Goal: Communication & Community: Answer question/provide support

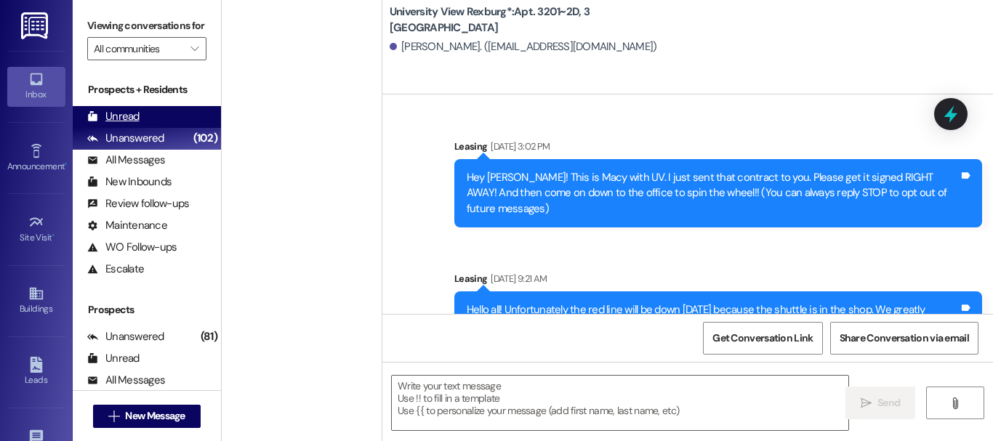
scroll to position [19967, 0]
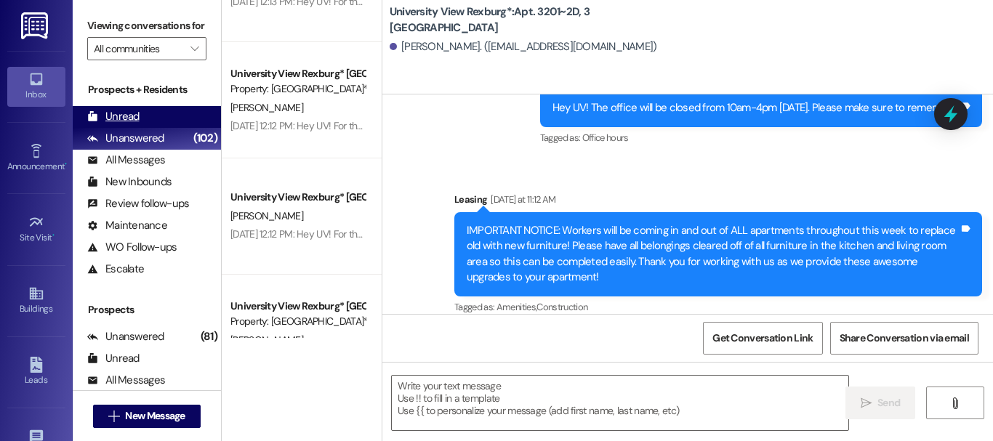
click at [150, 124] on div "Unread (0)" at bounding box center [147, 117] width 148 height 22
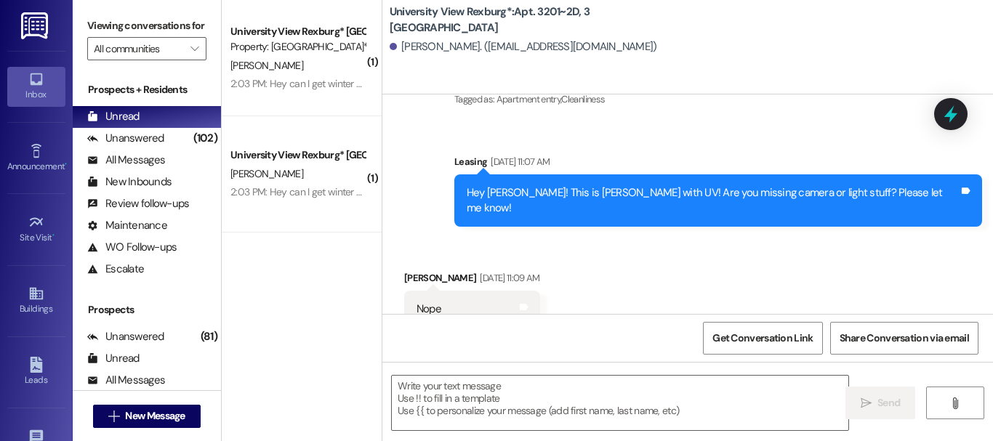
scroll to position [19674, 0]
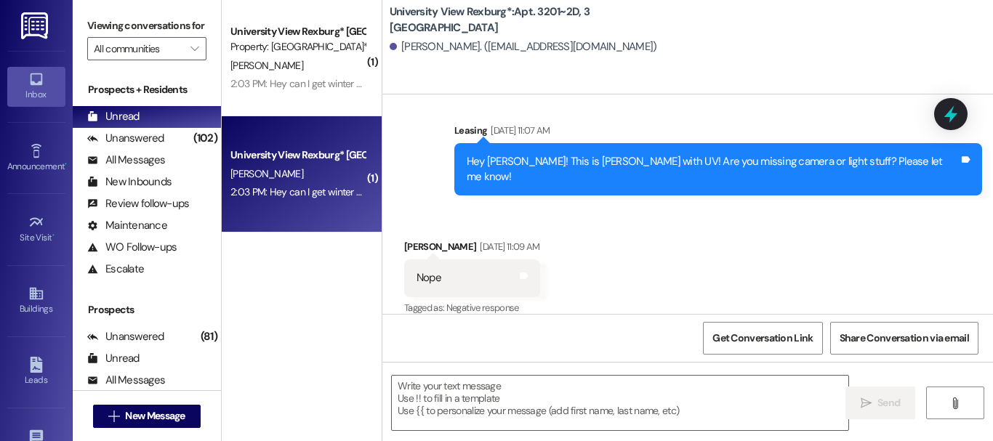
click at [325, 201] on div "2:03 PM: Hey can I get winter 2026 parking please? 2:03 PM: Hey can I get winte…" at bounding box center [297, 192] width 137 height 18
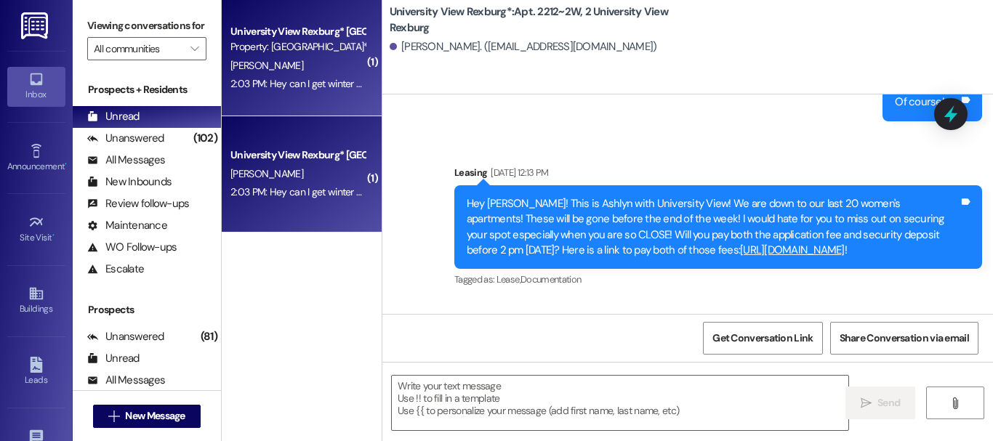
scroll to position [28979, 0]
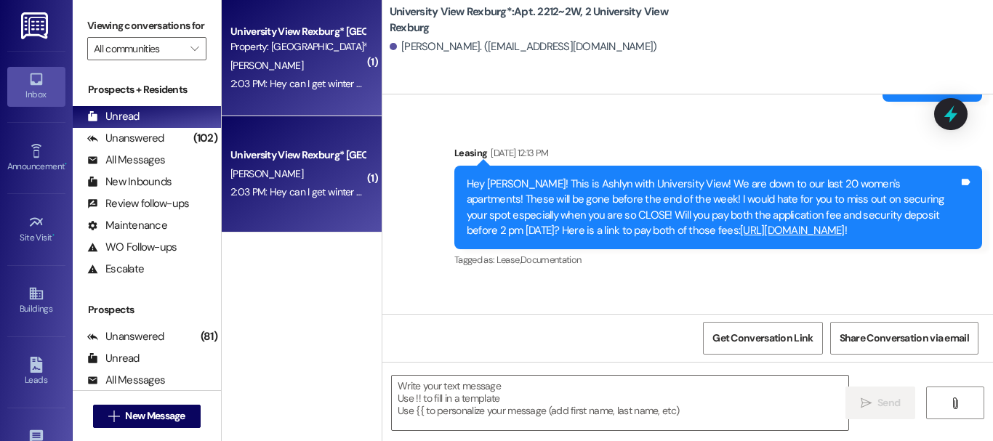
click at [325, 201] on div "2:03 PM: Hey can I get winter 2026 parking please? 2:03 PM: Hey can I get winte…" at bounding box center [297, 192] width 137 height 18
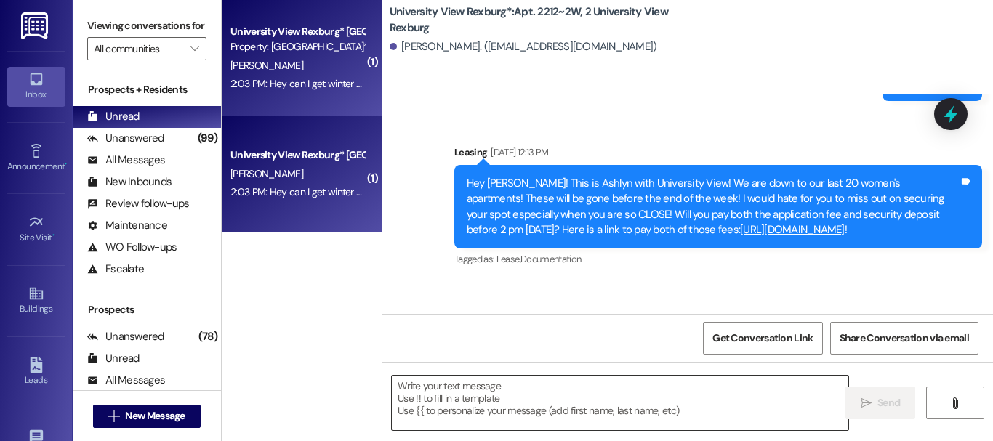
click at [454, 405] on textarea at bounding box center [620, 403] width 457 height 55
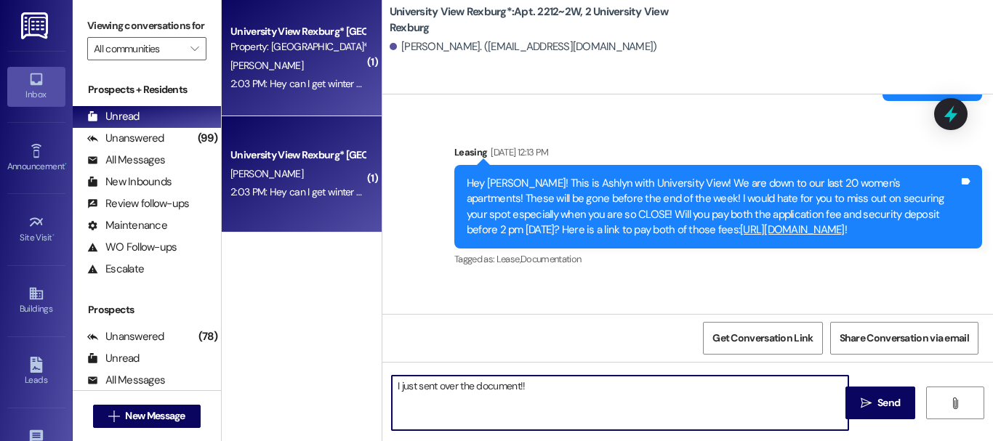
click at [417, 388] on textarea "I just sent over the document!!" at bounding box center [620, 403] width 457 height 55
click at [559, 388] on textarea "I just resent over the document!!" at bounding box center [620, 403] width 457 height 55
type textarea "I just resent over the document!! Will you sign that before 4 pm [DATE]? It nee…"
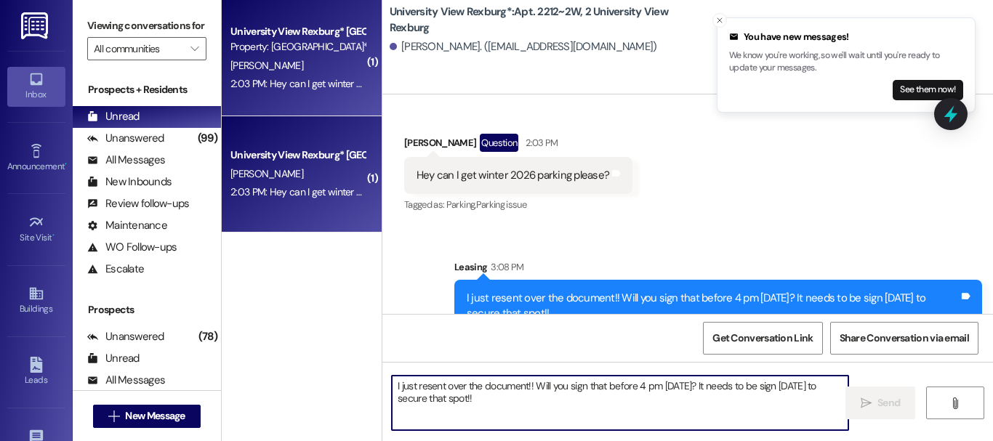
scroll to position [29197, 0]
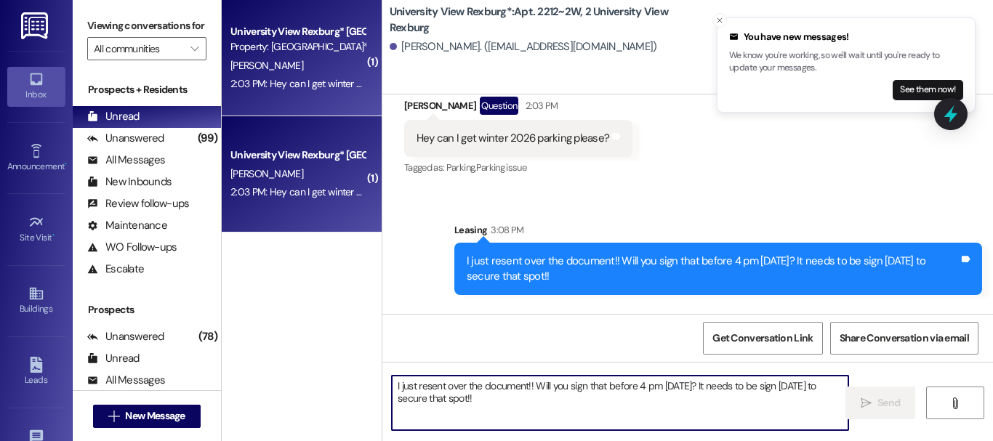
click at [529, 406] on textarea "I just resent over the document!! Will you sign that before 4 pm [DATE]? It nee…" at bounding box center [620, 403] width 457 height 55
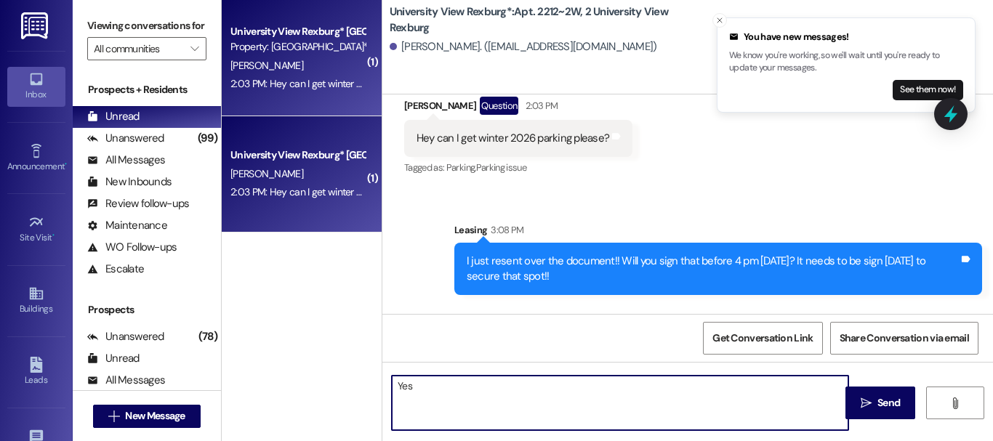
type textarea "Yes!"
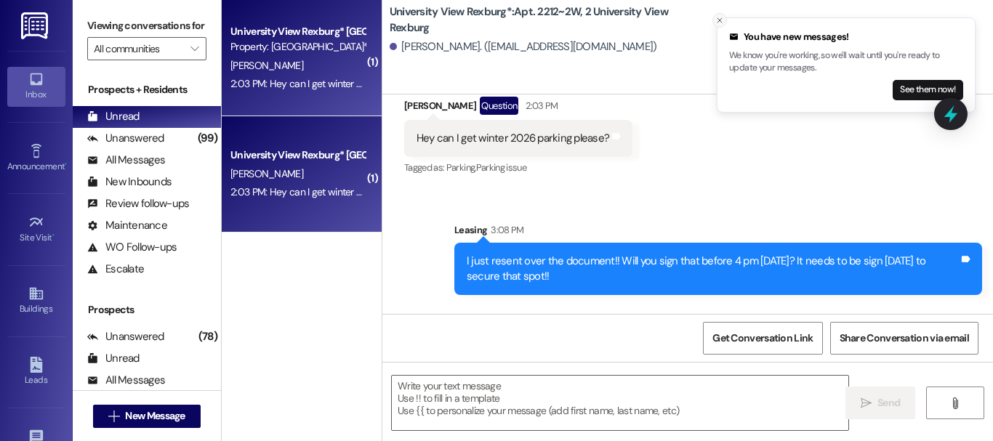
click at [723, 22] on icon "Close toast" at bounding box center [719, 20] width 9 height 9
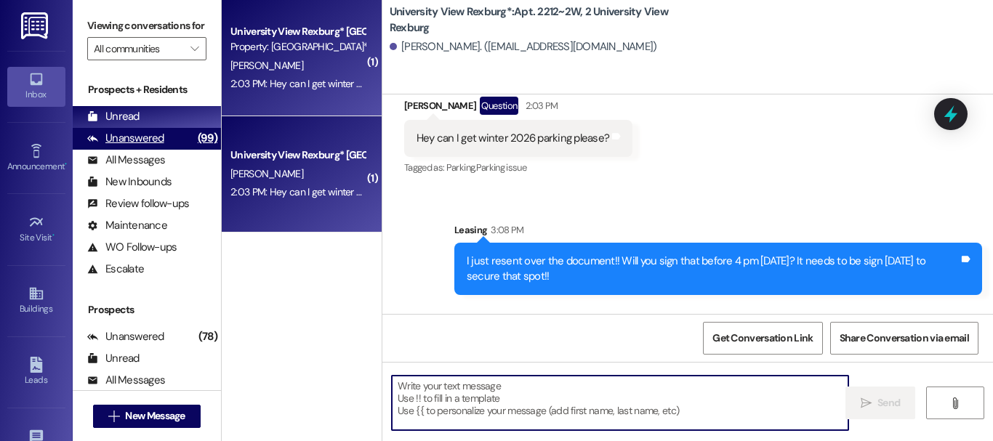
click at [173, 150] on div "Unanswered (99)" at bounding box center [147, 139] width 148 height 22
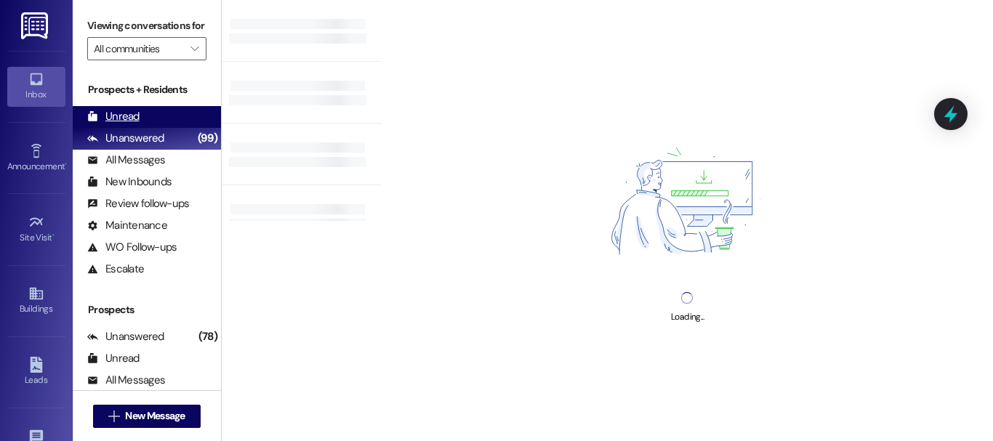
click at [164, 122] on div "Unread (0)" at bounding box center [147, 117] width 148 height 22
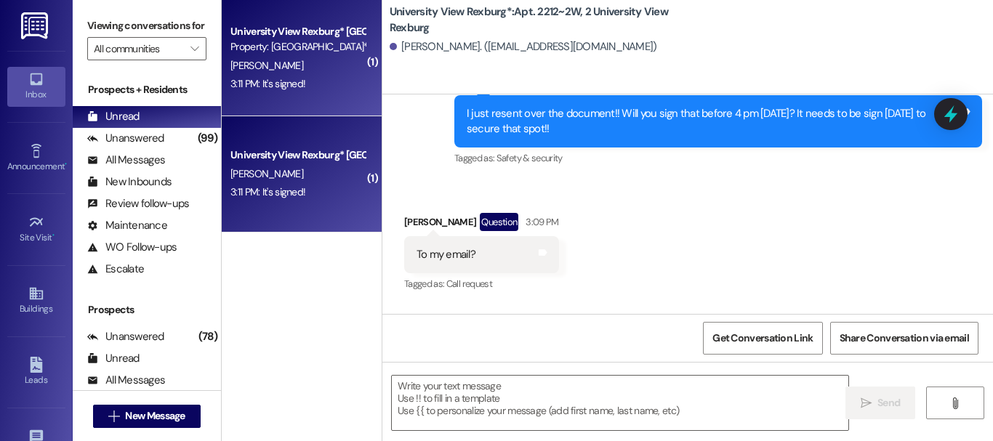
scroll to position [29446, 0]
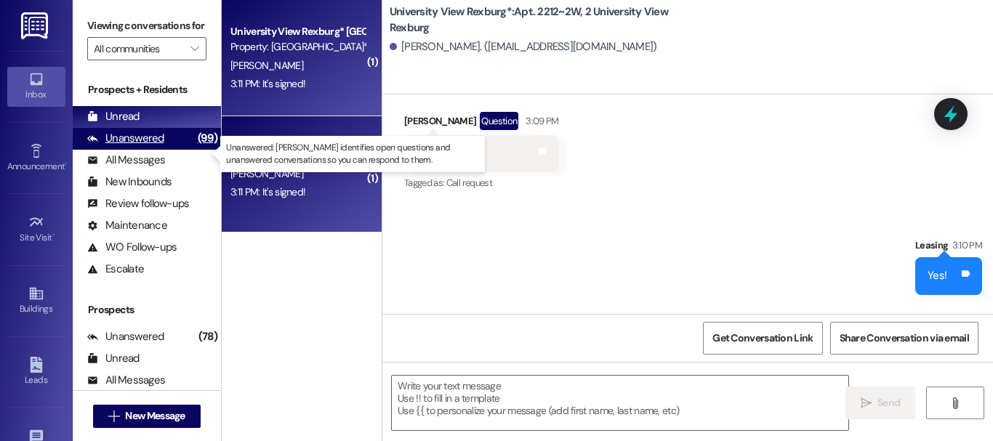
click at [154, 146] on div "Unanswered" at bounding box center [125, 138] width 77 height 15
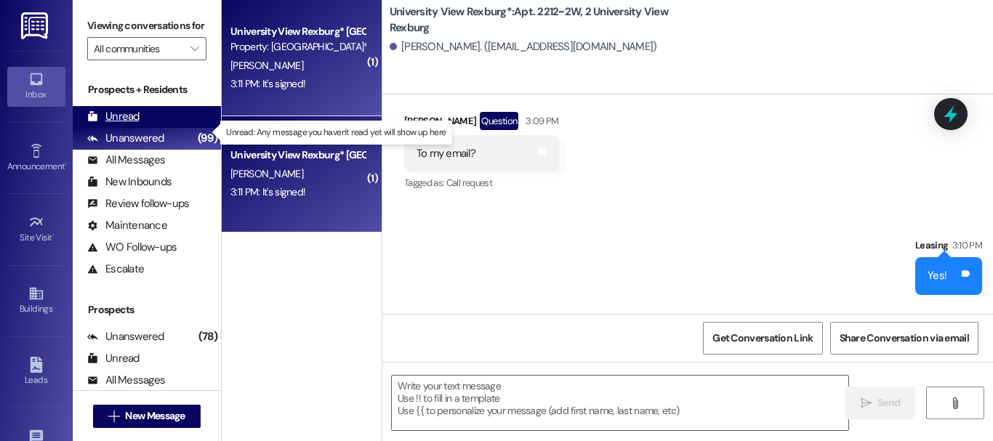
click at [158, 128] on div "Unread (0)" at bounding box center [147, 117] width 148 height 22
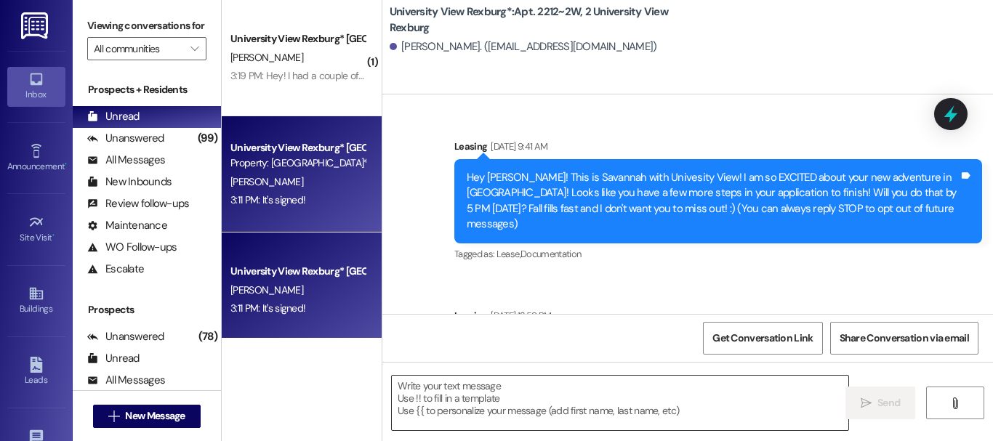
click at [463, 416] on textarea at bounding box center [620, 403] width 457 height 55
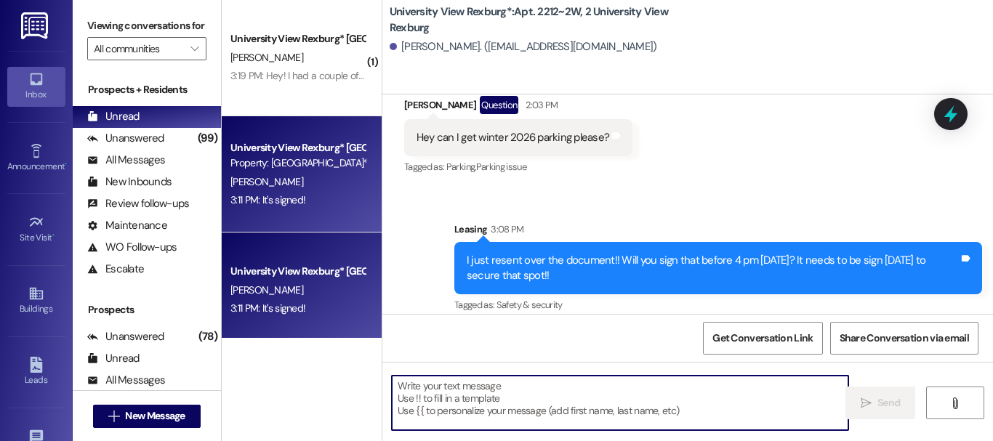
click at [463, 416] on textarea at bounding box center [620, 403] width 457 height 55
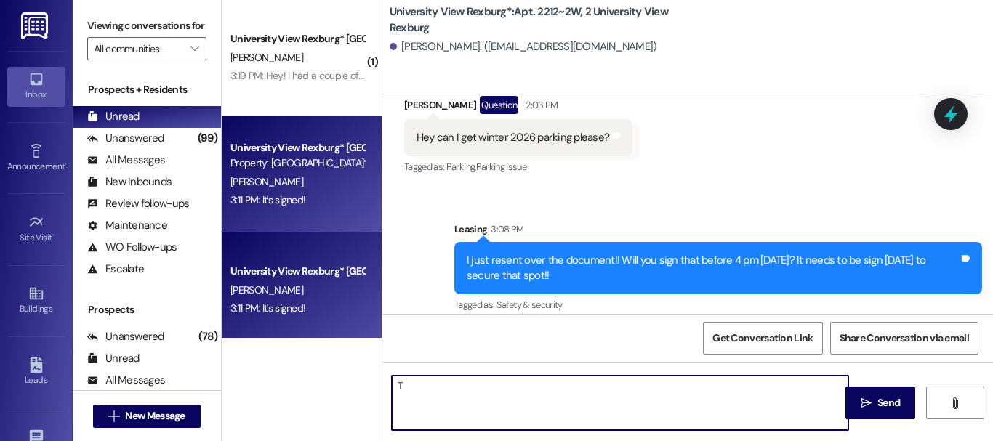
scroll to position [29467, 0]
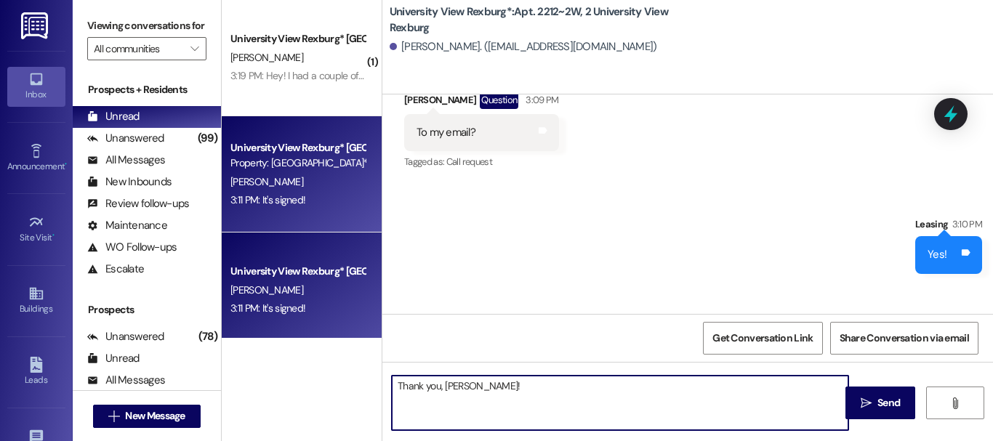
type textarea "Thank you, [PERSON_NAME]!"
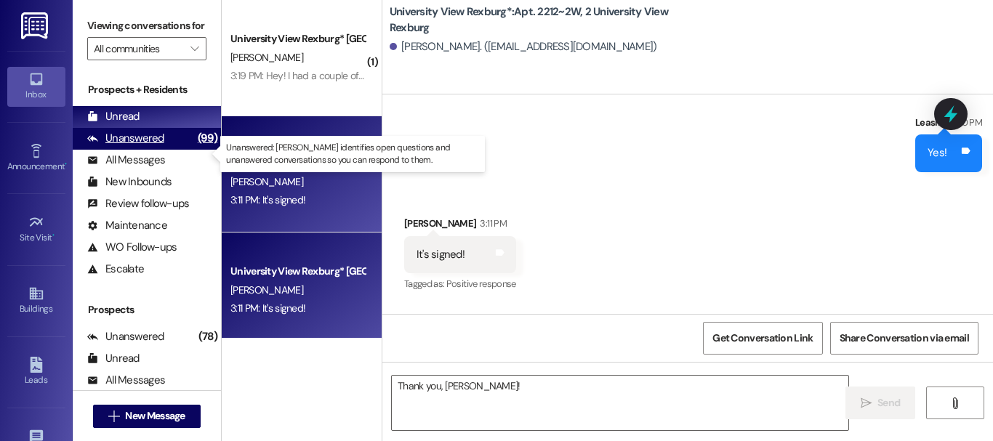
click at [138, 145] on div "Unanswered (99)" at bounding box center [147, 139] width 148 height 22
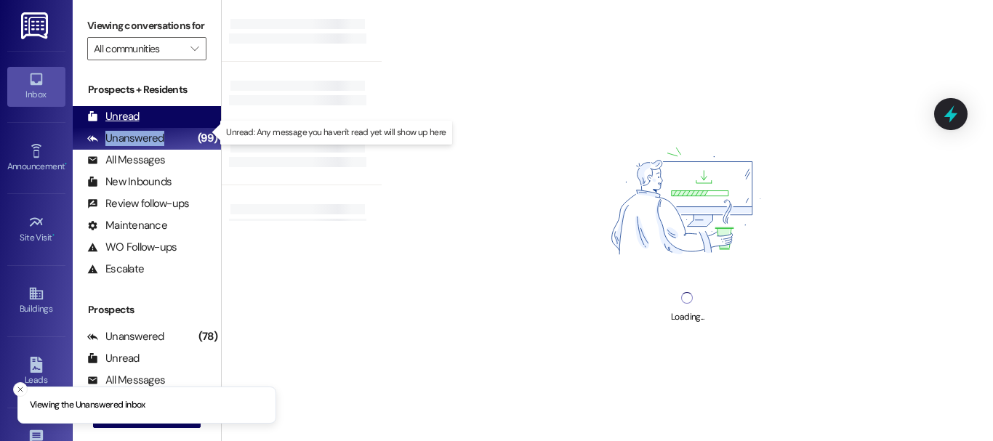
click at [144, 128] on div "Unread (0)" at bounding box center [147, 117] width 148 height 22
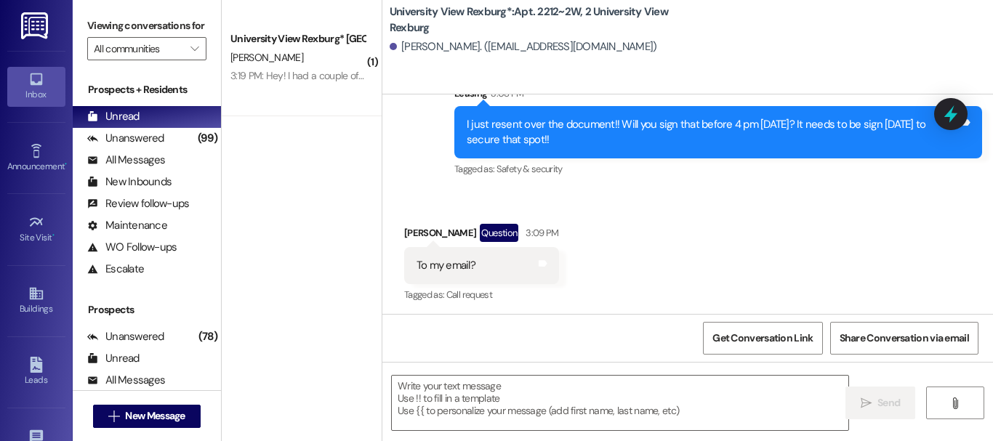
scroll to position [29467, 0]
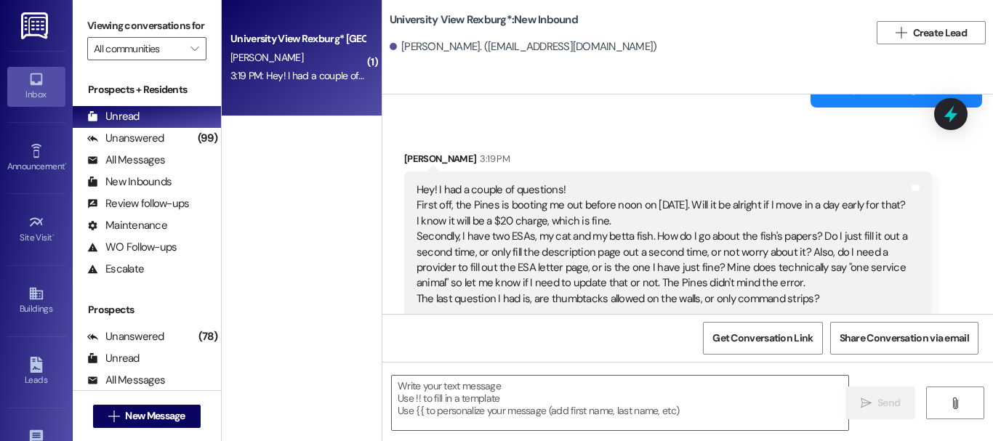
scroll to position [2, 0]
click at [499, 396] on textarea at bounding box center [620, 403] width 457 height 55
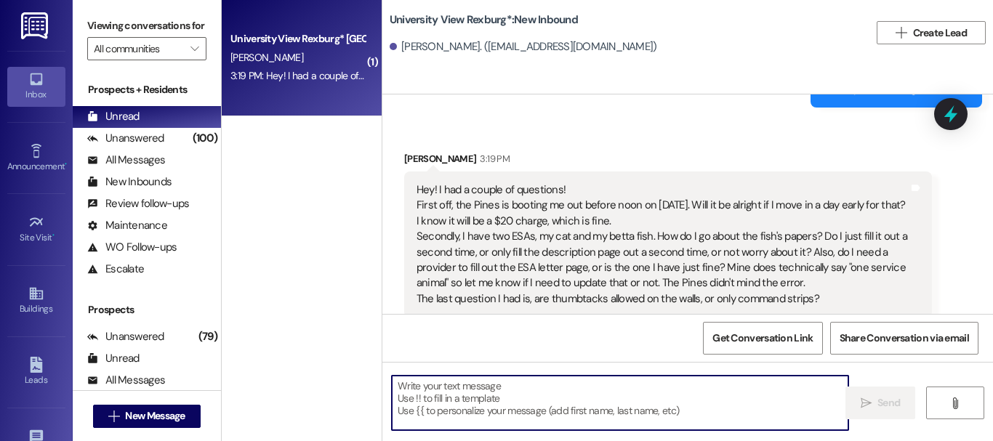
click at [499, 396] on textarea at bounding box center [620, 403] width 457 height 55
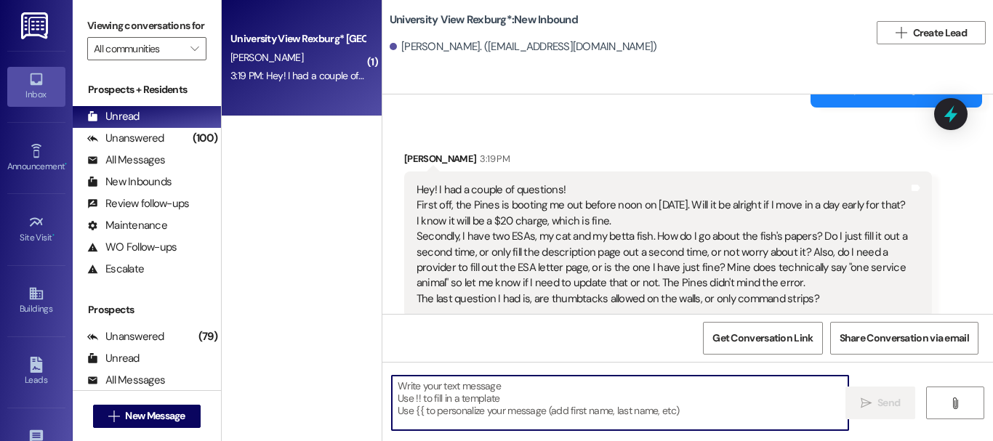
click at [499, 396] on textarea at bounding box center [620, 403] width 457 height 55
click at [500, 396] on textarea at bounding box center [620, 403] width 457 height 55
click at [491, 420] on textarea at bounding box center [620, 403] width 457 height 55
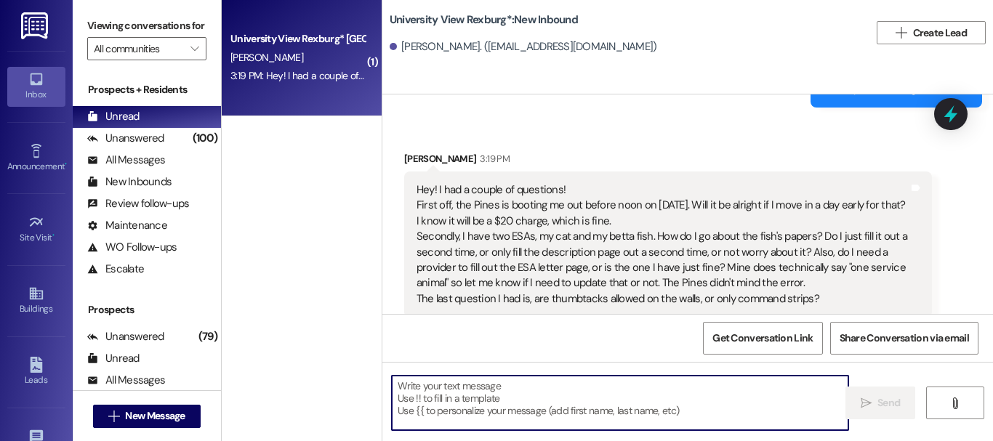
click at [491, 420] on textarea at bounding box center [620, 403] width 457 height 55
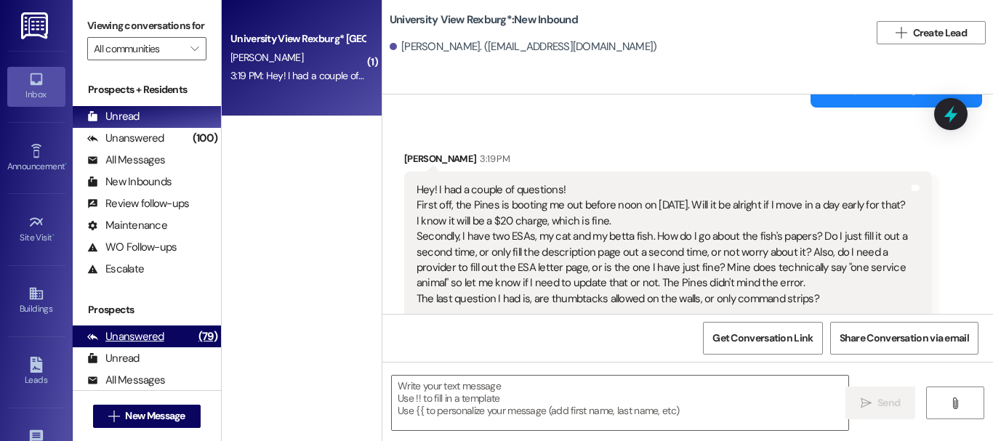
click at [195, 348] on div "(79)" at bounding box center [208, 337] width 26 height 23
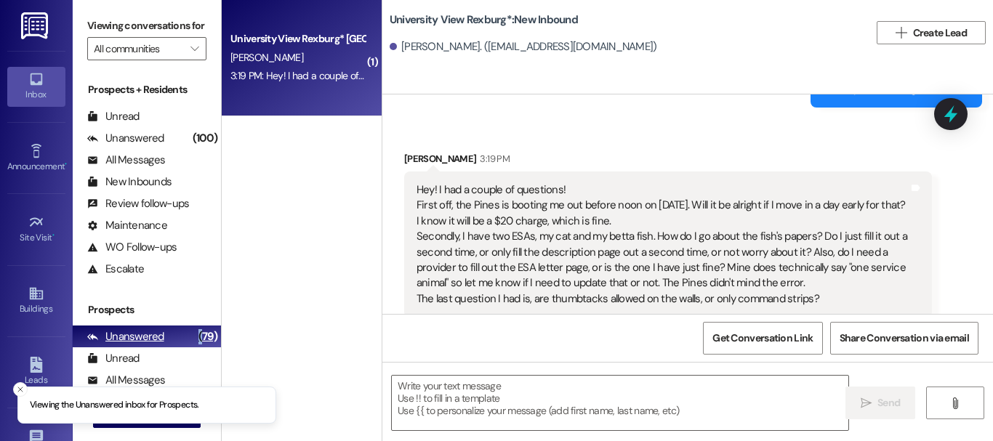
click at [195, 348] on div "(79)" at bounding box center [208, 337] width 26 height 23
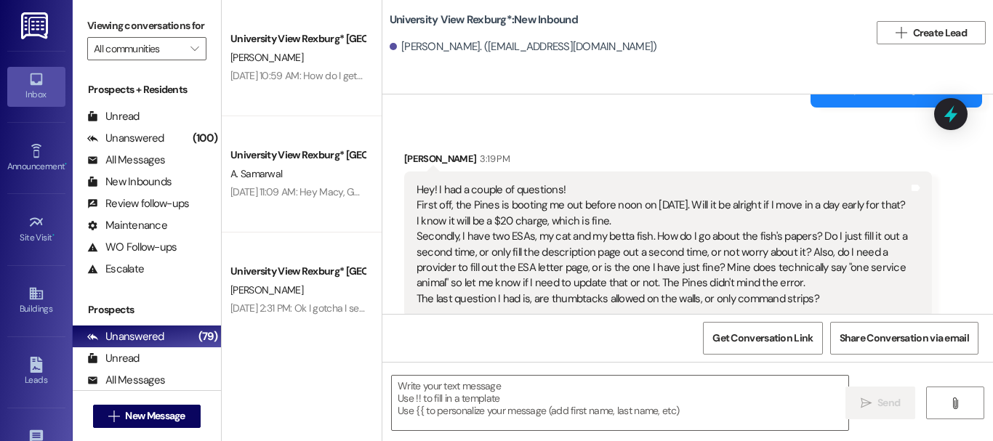
click at [629, 242] on div "Hey! I had a couple of questions! First off, the Pines is booting me out before…" at bounding box center [663, 244] width 492 height 124
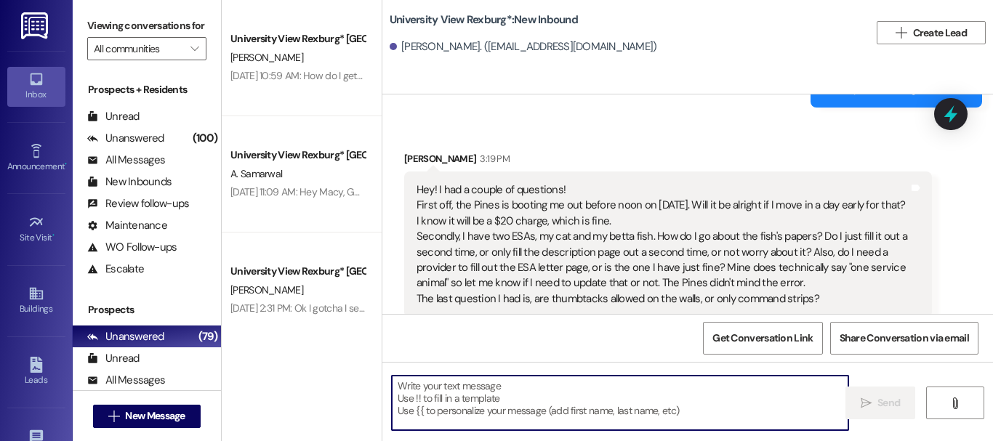
click at [544, 417] on textarea at bounding box center [620, 403] width 457 height 55
click at [610, 292] on div "Hey! I had a couple of questions! First off, the Pines is booting me out before…" at bounding box center [668, 245] width 528 height 146
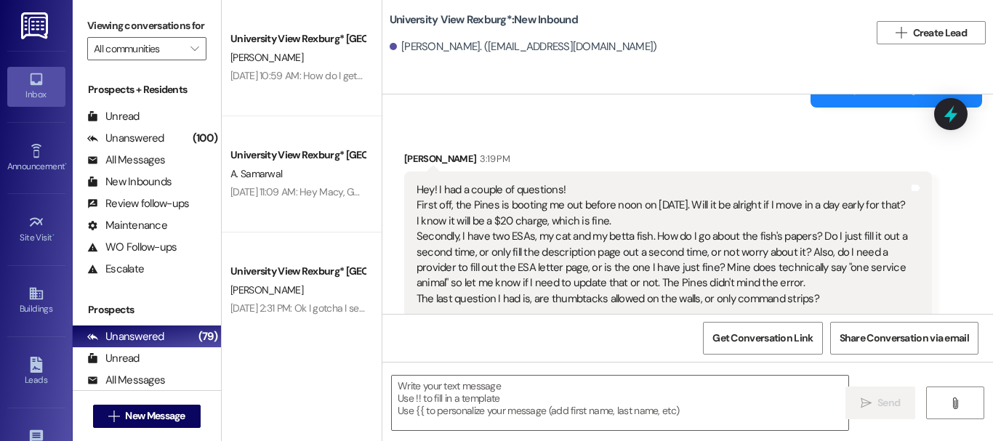
click at [610, 292] on div "Hey! I had a couple of questions! First off, the Pines is booting me out before…" at bounding box center [668, 245] width 528 height 146
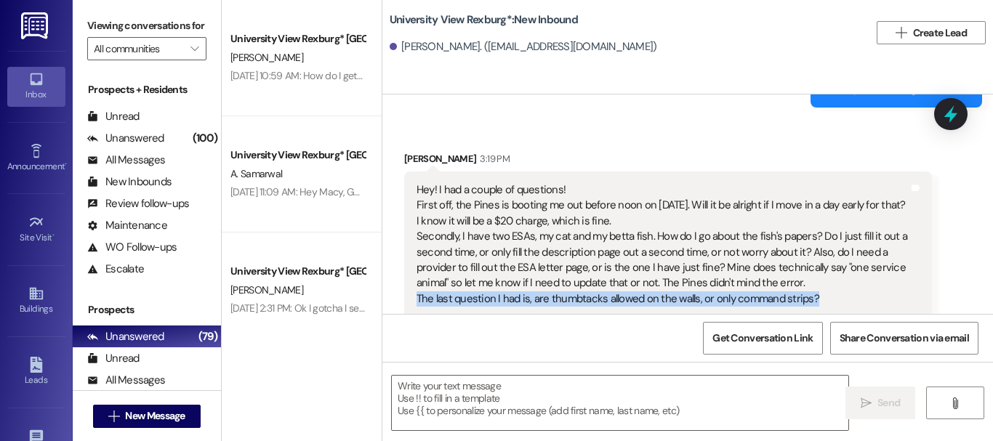
click at [610, 292] on div "Hey! I had a couple of questions! First off, the Pines is booting me out before…" at bounding box center [668, 245] width 528 height 146
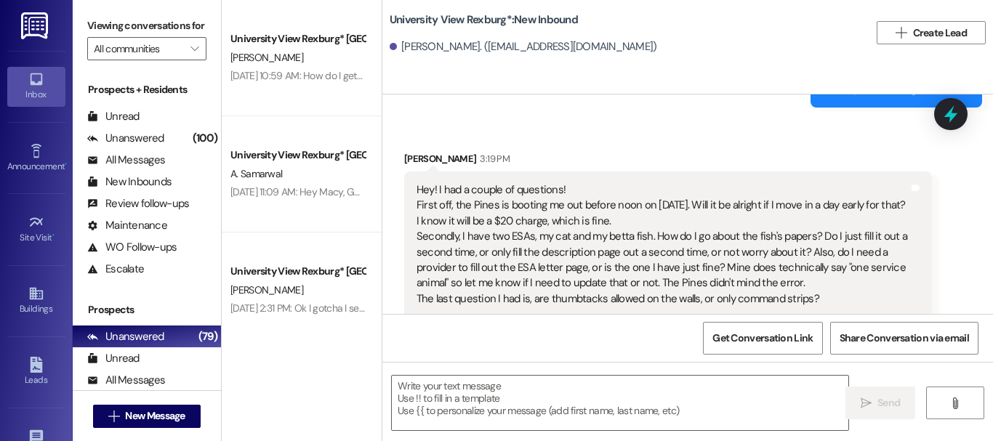
click at [539, 371] on div " Send " at bounding box center [687, 416] width 611 height 109
click at [528, 398] on textarea at bounding box center [620, 403] width 457 height 55
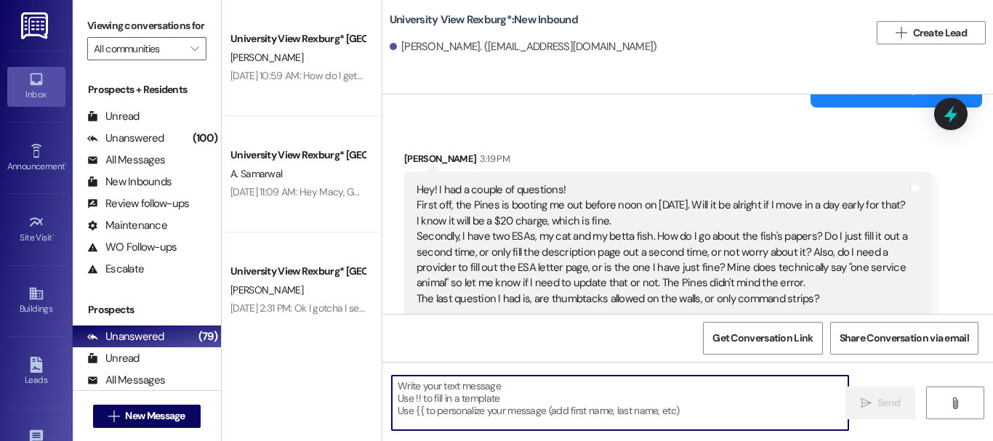
click at [537, 412] on textarea at bounding box center [620, 403] width 457 height 55
click at [887, 222] on div "Hey! I had a couple of questions! First off, the Pines is booting me out before…" at bounding box center [663, 244] width 492 height 124
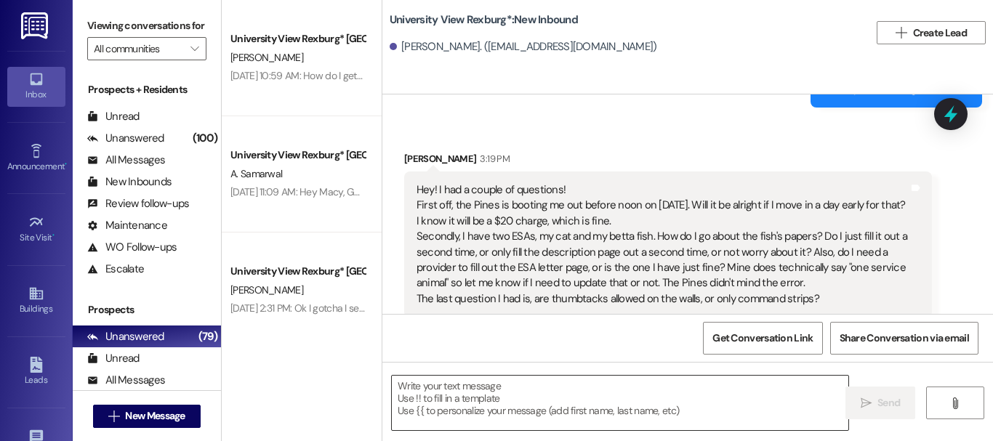
click at [531, 398] on textarea at bounding box center [620, 403] width 457 height 55
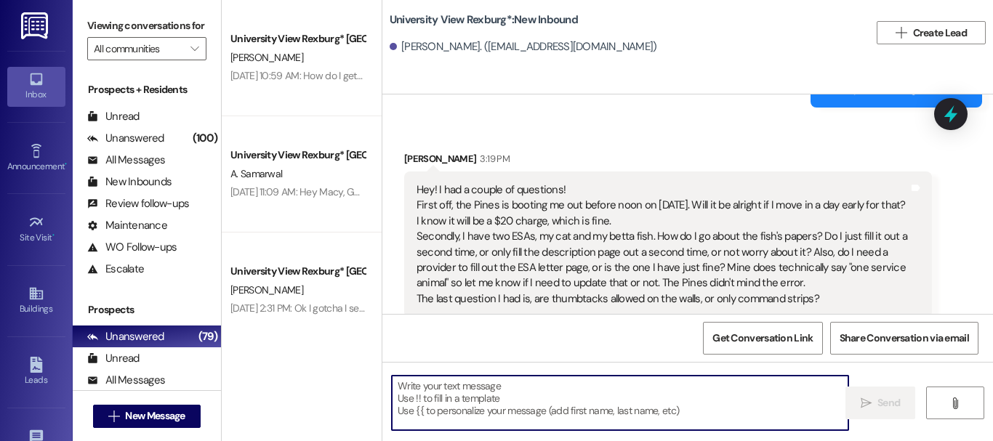
click at [536, 394] on textarea at bounding box center [620, 403] width 457 height 55
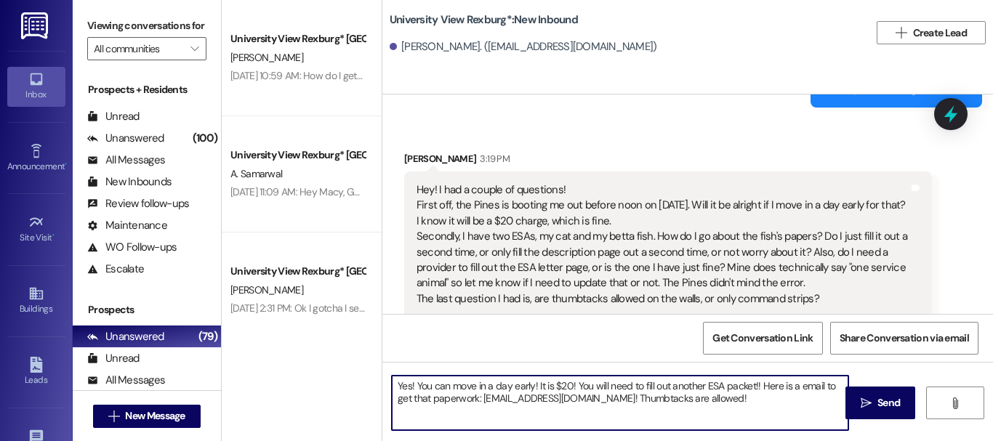
click at [569, 384] on textarea "Yes! You can move in a day early! It is $20! You will need to fill out another …" at bounding box center [620, 403] width 457 height 55
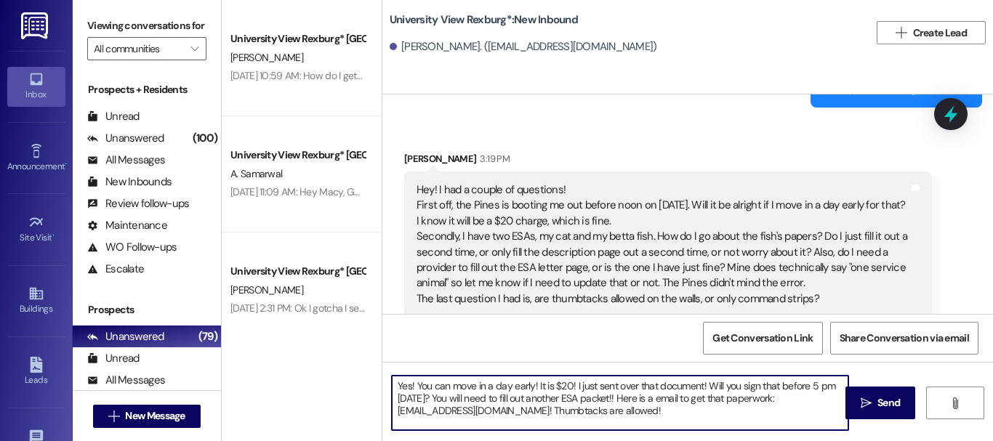
type textarea "Yes! You can move in a day early! It is $20! I just sent over that document! Wi…"
click at [877, 404] on span "Send" at bounding box center [888, 402] width 23 height 15
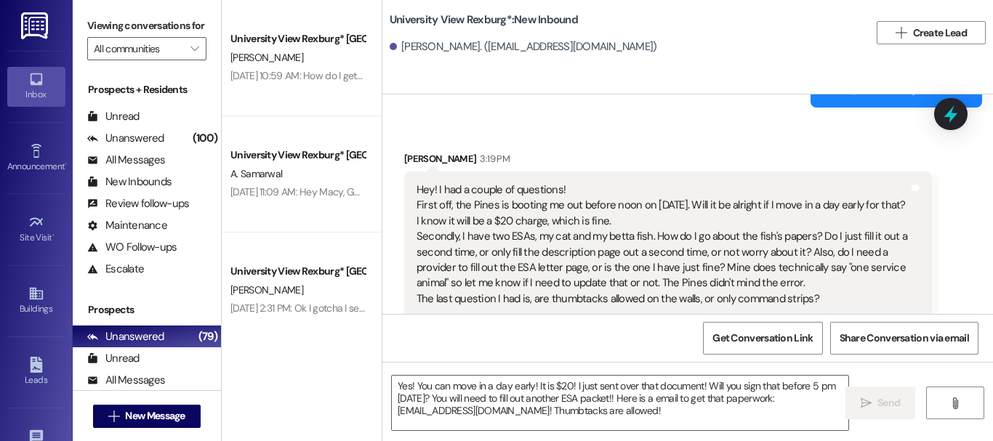
scroll to position [0, 0]
click at [158, 128] on div "Unread (0)" at bounding box center [147, 117] width 148 height 22
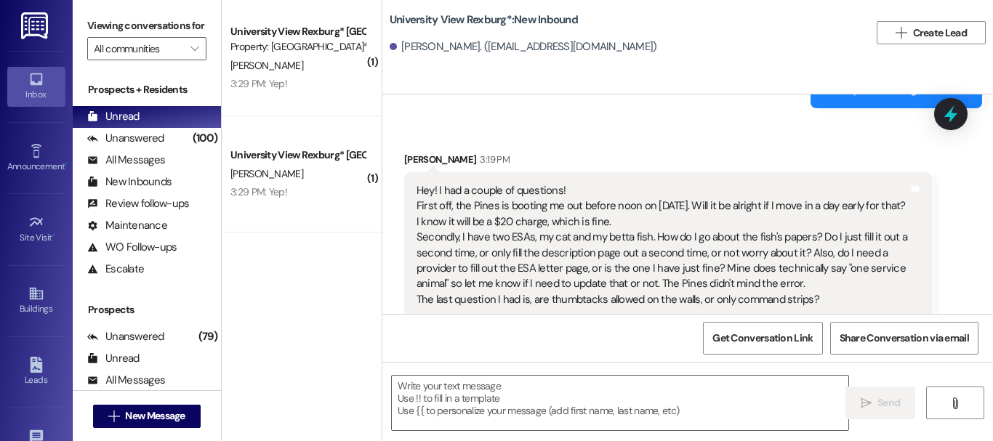
scroll to position [2730, 0]
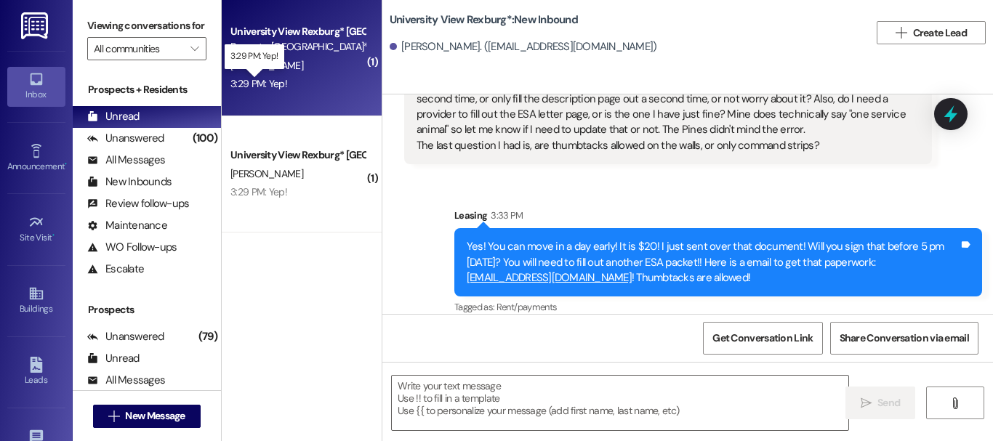
click at [271, 77] on div "3:29 PM: Yep! 3:29 PM: Yep!" at bounding box center [258, 83] width 57 height 13
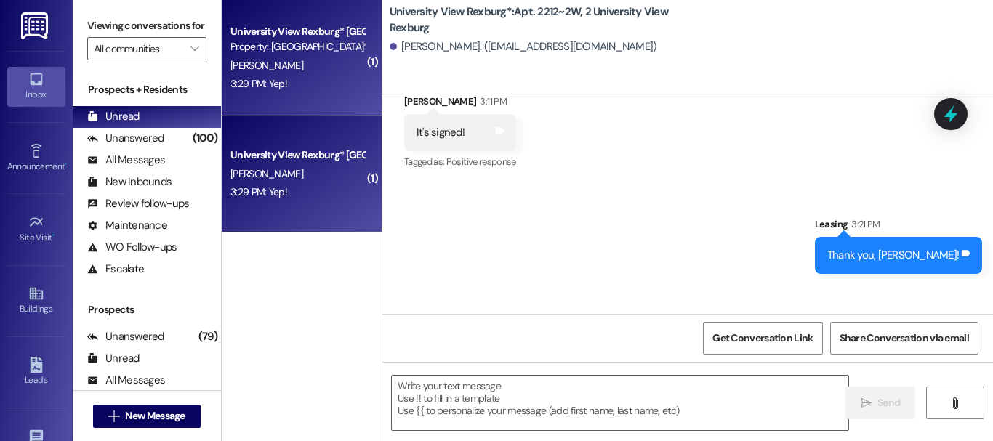
scroll to position [29692, 0]
click at [449, 403] on textarea at bounding box center [620, 403] width 457 height 55
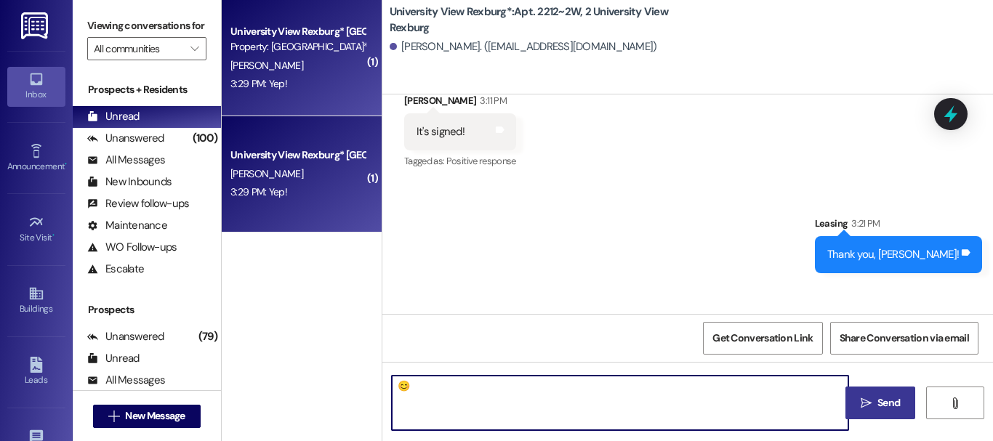
type textarea "😊"
click at [877, 411] on span "Send" at bounding box center [888, 402] width 23 height 15
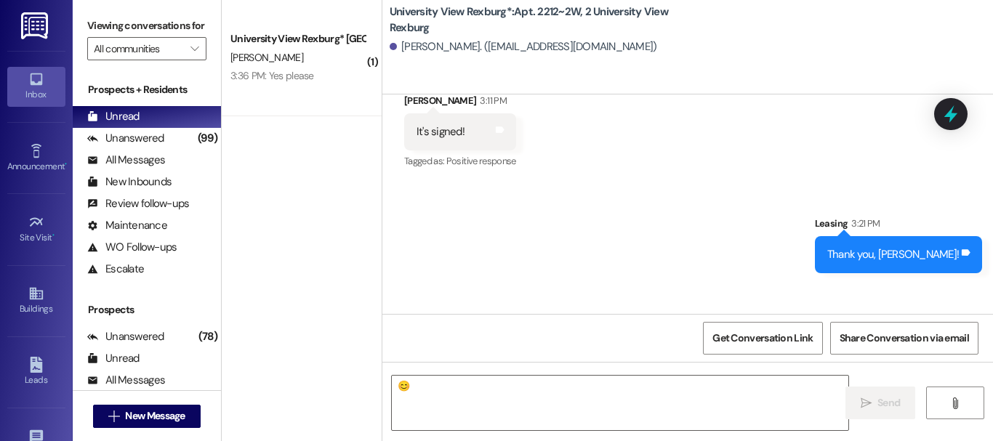
scroll to position [29691, 0]
click at [150, 417] on span "New Message" at bounding box center [155, 416] width 60 height 15
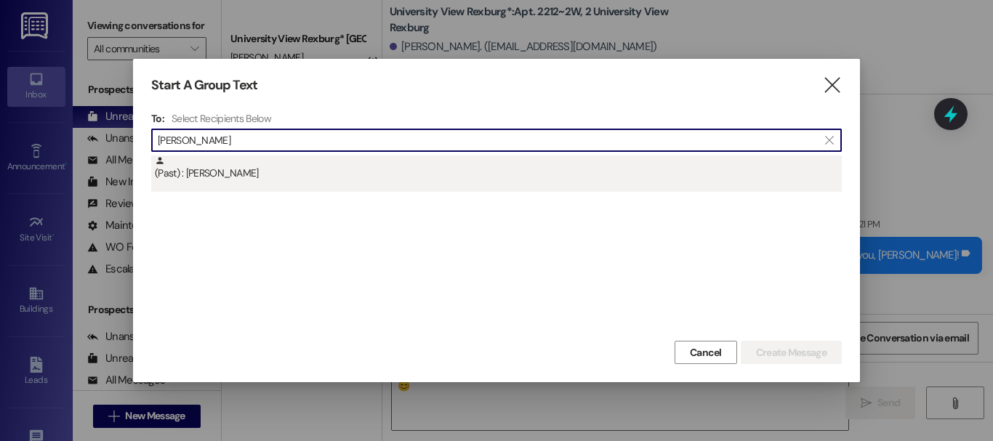
type input "[PERSON_NAME]"
click at [252, 164] on div "(Past) : [PERSON_NAME]" at bounding box center [498, 168] width 687 height 25
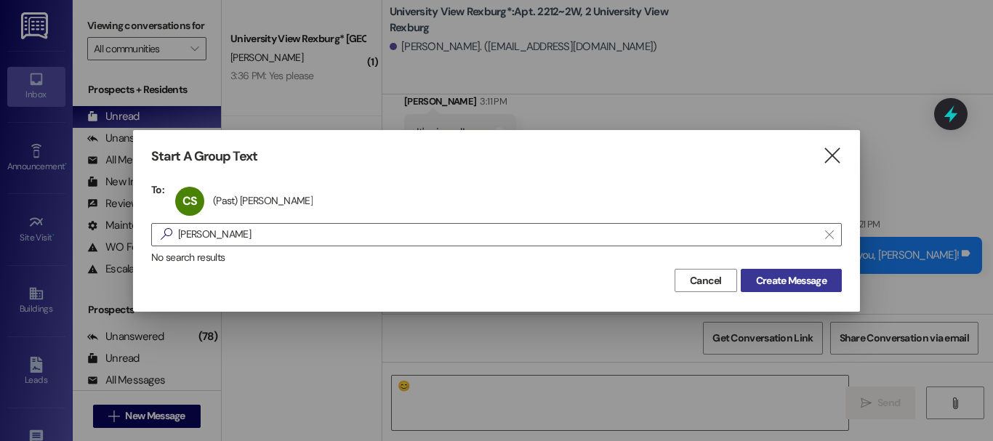
click at [792, 279] on span "Create Message" at bounding box center [791, 280] width 71 height 15
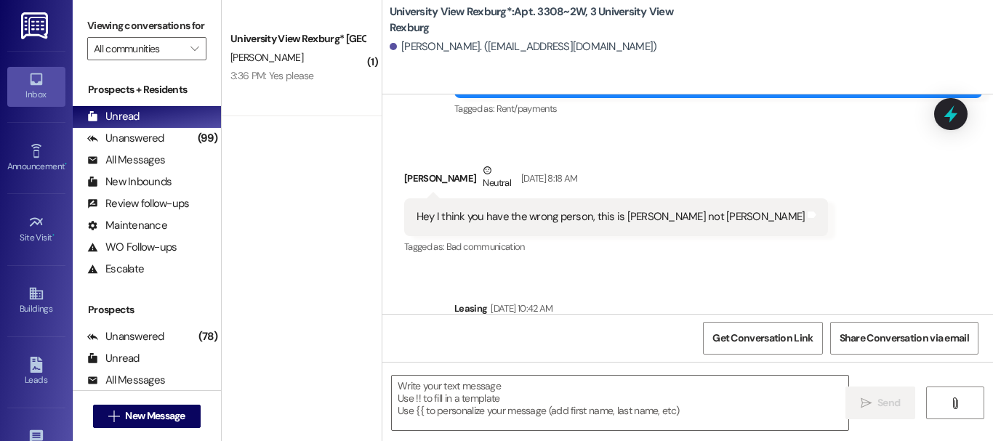
scroll to position [2, 0]
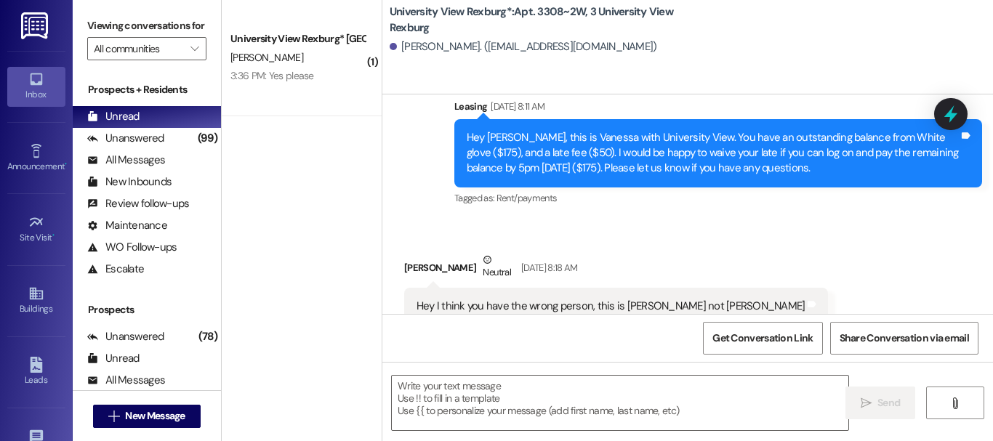
scroll to position [27809, 0]
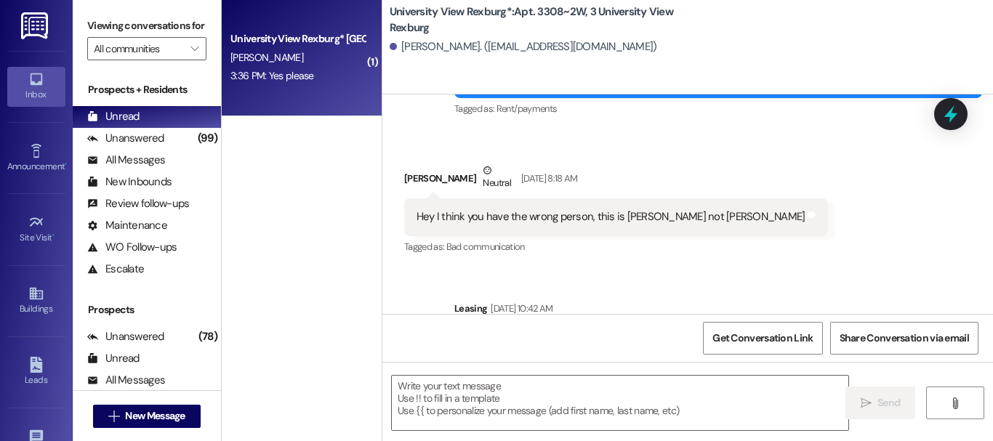
click at [293, 69] on div "3:36 PM: Yes please 3:36 PM: Yes please" at bounding box center [272, 75] width 84 height 13
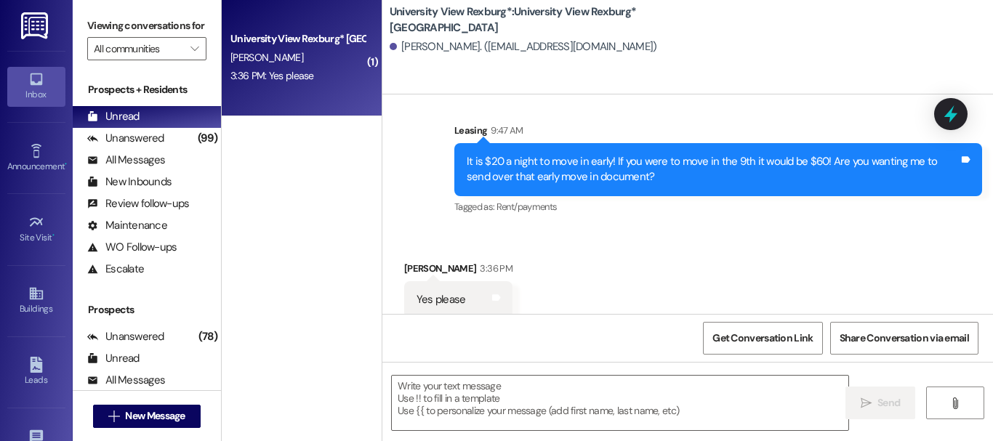
scroll to position [5181, 0]
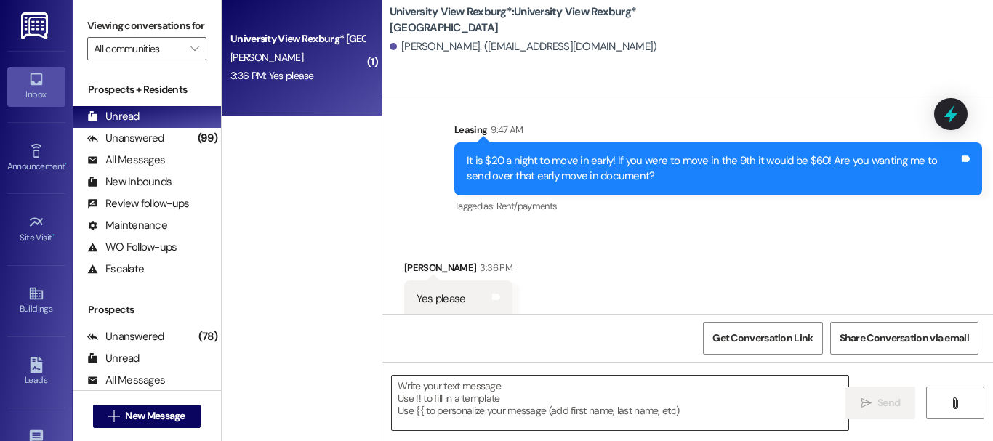
click at [527, 414] on textarea at bounding box center [620, 403] width 457 height 55
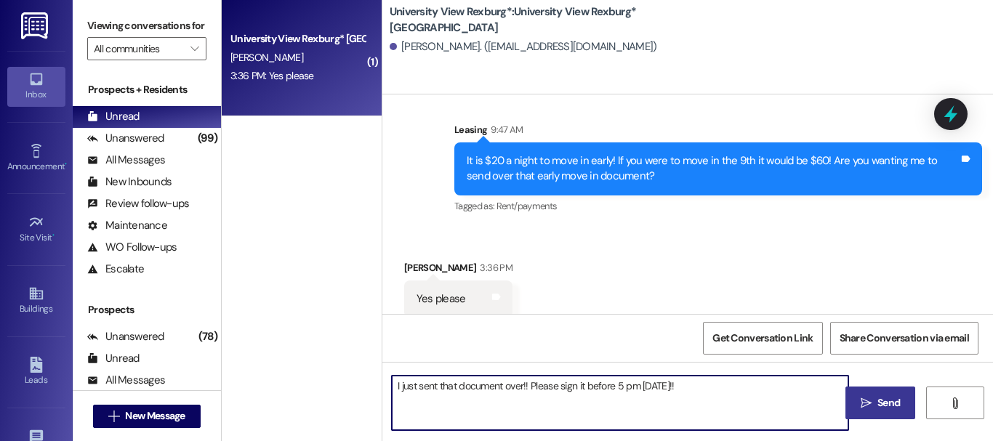
type textarea "I just sent that document over!! Please sign it before 5 pm [DATE]!!"
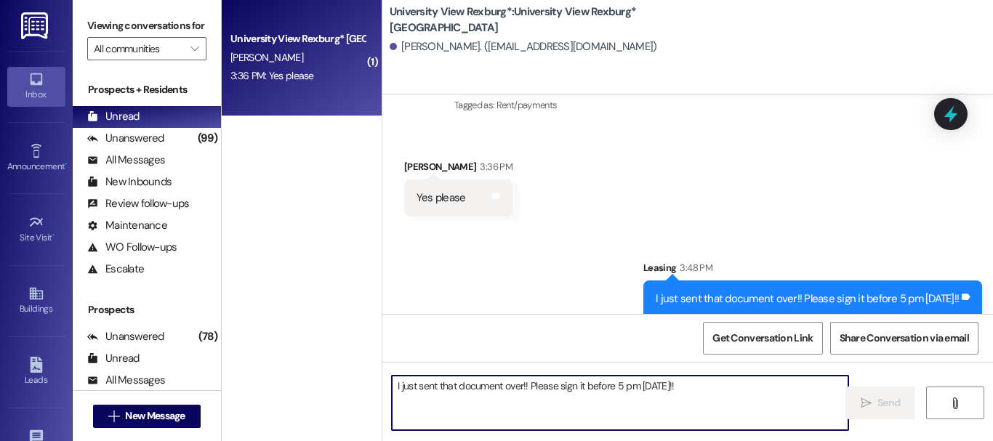
scroll to position [2, 0]
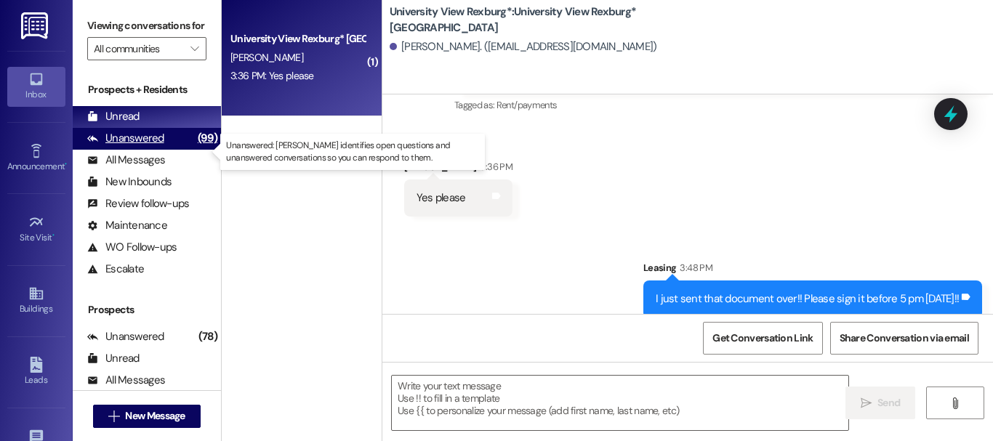
click at [161, 146] on div "Unanswered" at bounding box center [125, 138] width 77 height 15
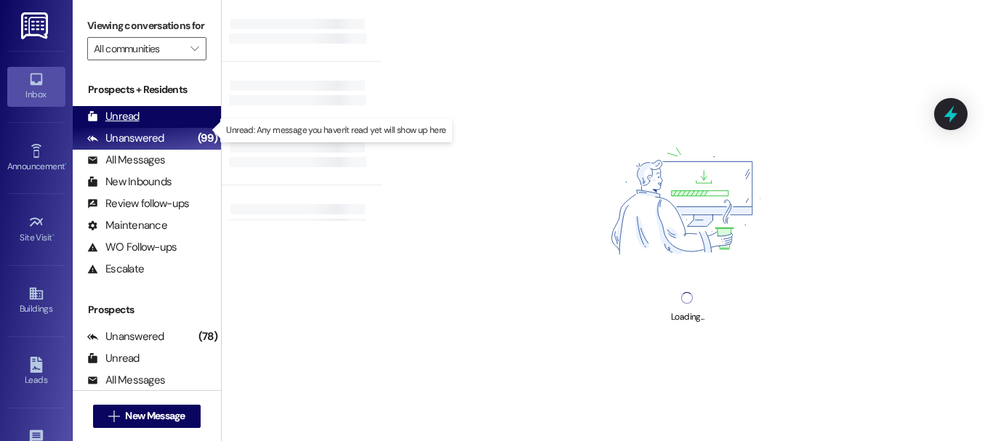
click at [139, 128] on div "Unread (0)" at bounding box center [147, 117] width 148 height 22
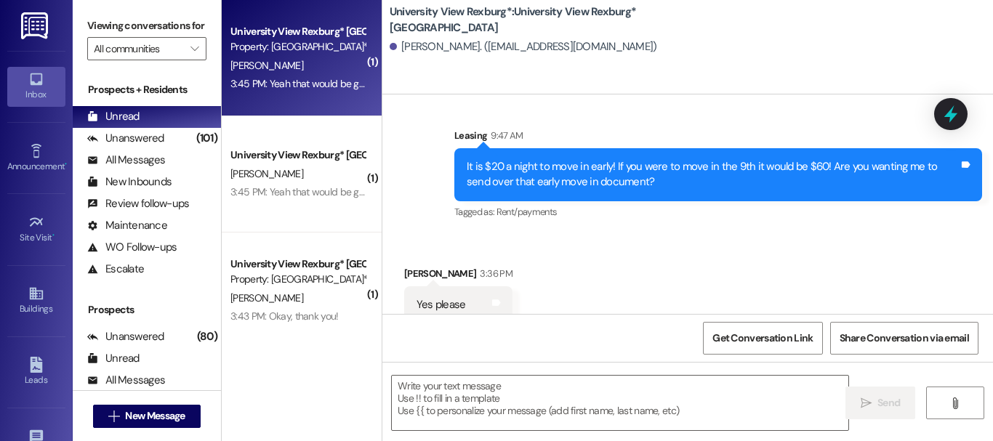
scroll to position [5181, 0]
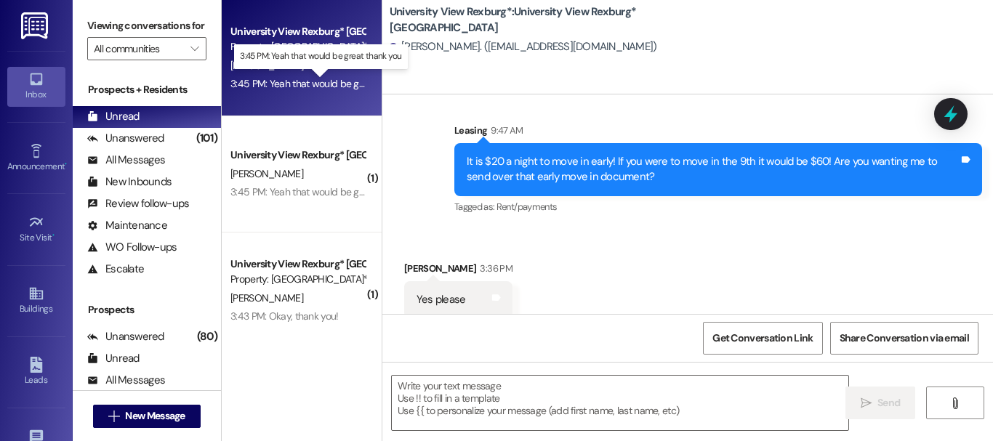
click at [284, 82] on div "3:45 PM: Yeah that would be great thank you 3:45 PM: [PERSON_NAME] that would b…" at bounding box center [324, 83] width 189 height 13
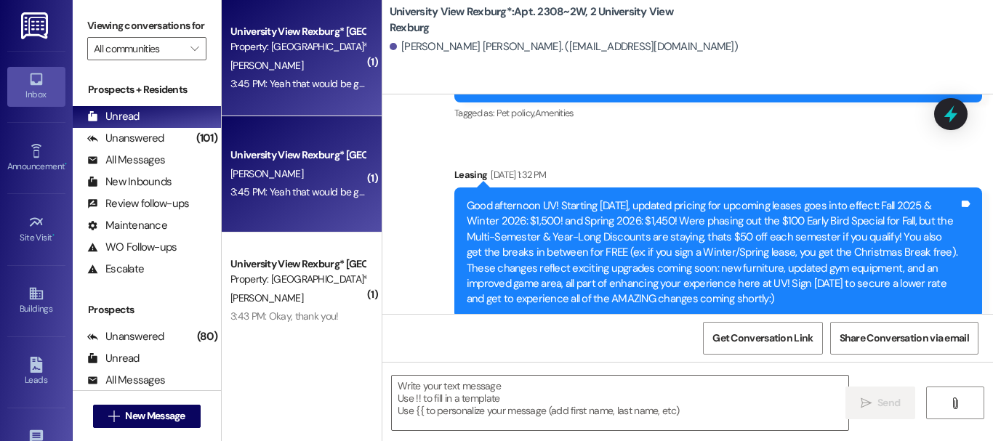
scroll to position [5196, 0]
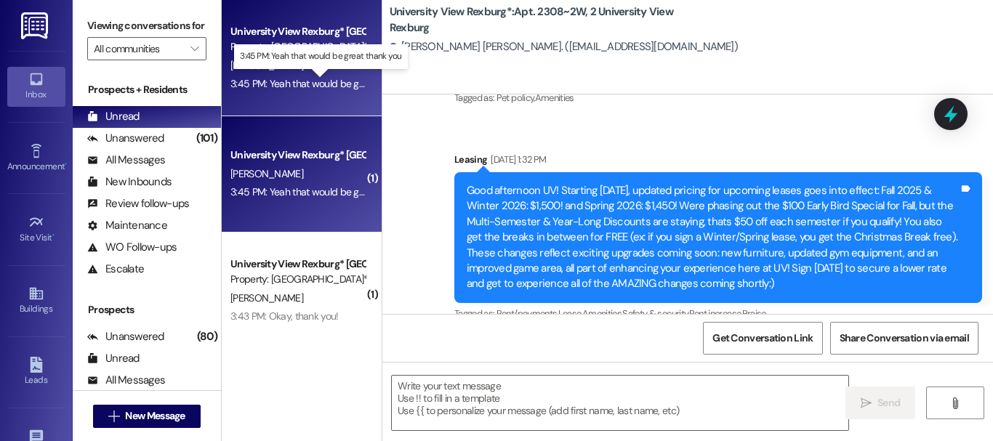
click at [325, 84] on div "3:45 PM: Yeah that would be great thank you 3:45 PM: [PERSON_NAME] that would b…" at bounding box center [324, 83] width 189 height 13
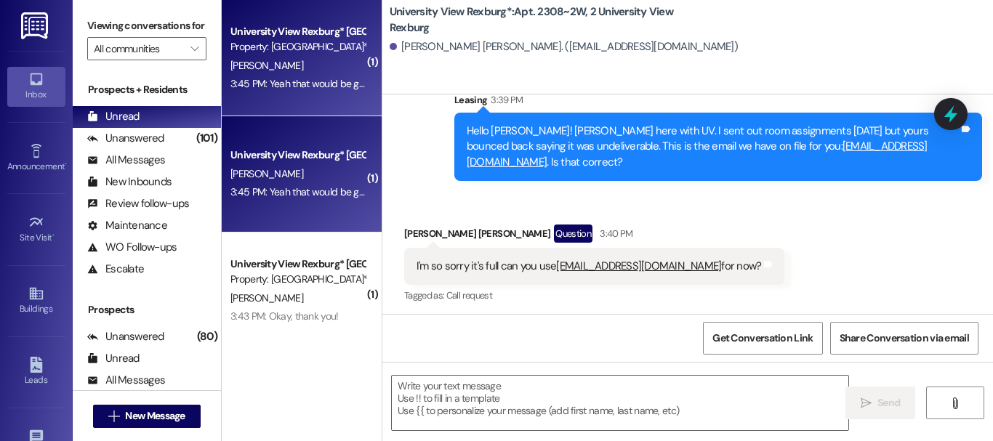
scroll to position [127, 0]
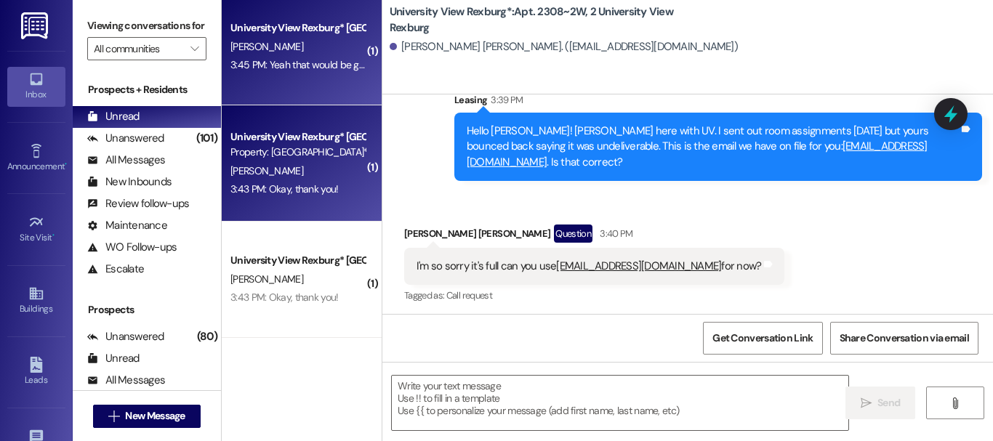
click at [293, 188] on div "3:43 PM: Okay, thank you! 3:43 PM: Okay, thank you!" at bounding box center [284, 188] width 108 height 13
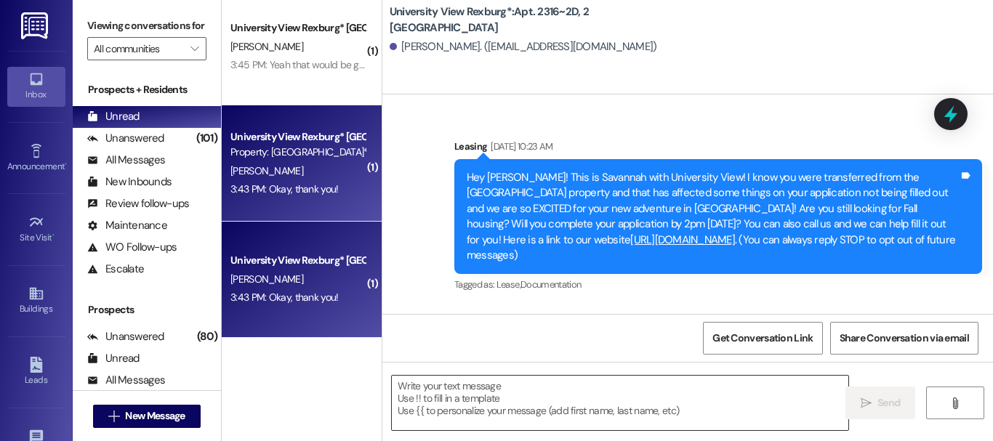
click at [536, 395] on textarea at bounding box center [620, 403] width 457 height 55
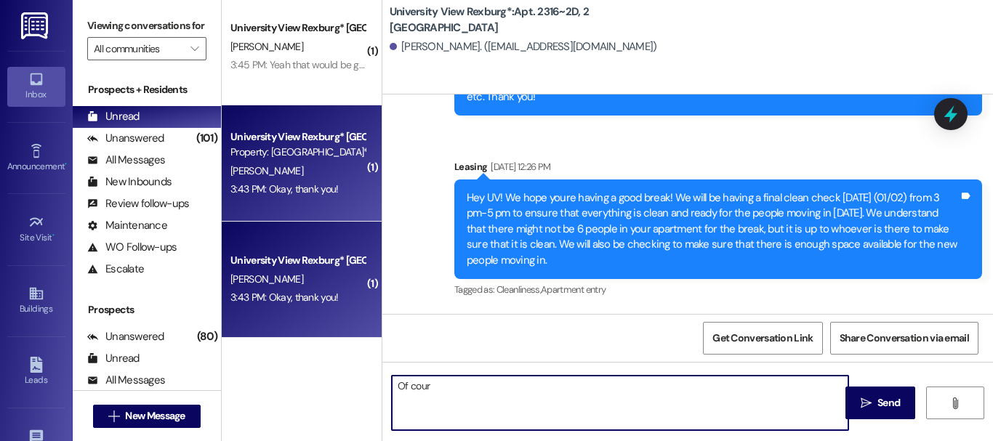
scroll to position [15317, 0]
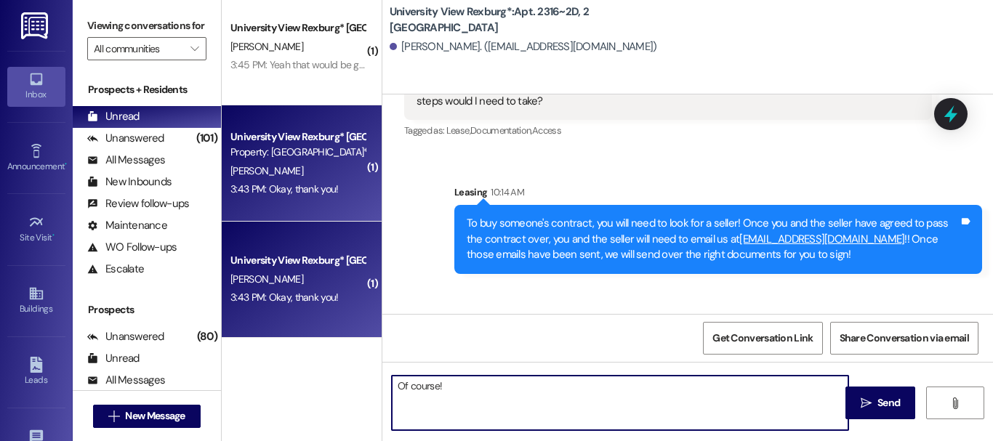
type textarea "Of course!"
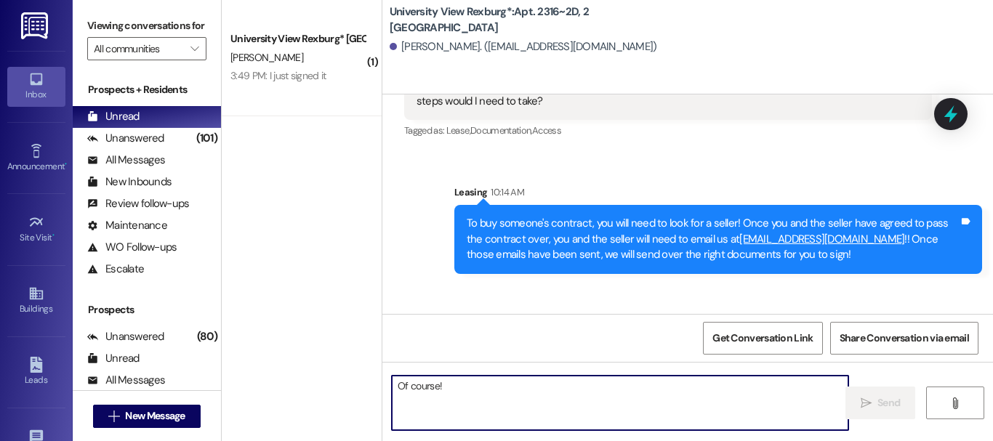
scroll to position [0, 0]
click at [164, 147] on div "Unanswered (101)" at bounding box center [147, 139] width 148 height 22
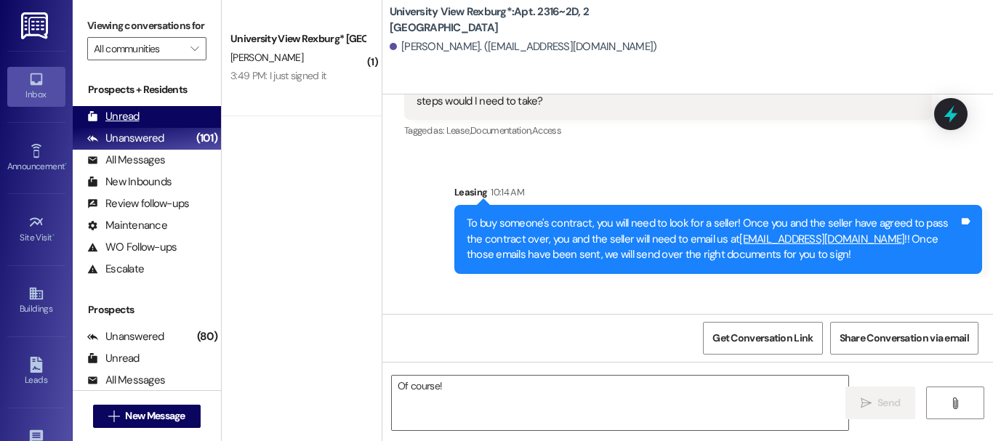
click at [158, 128] on div "Unread (0)" at bounding box center [147, 117] width 148 height 22
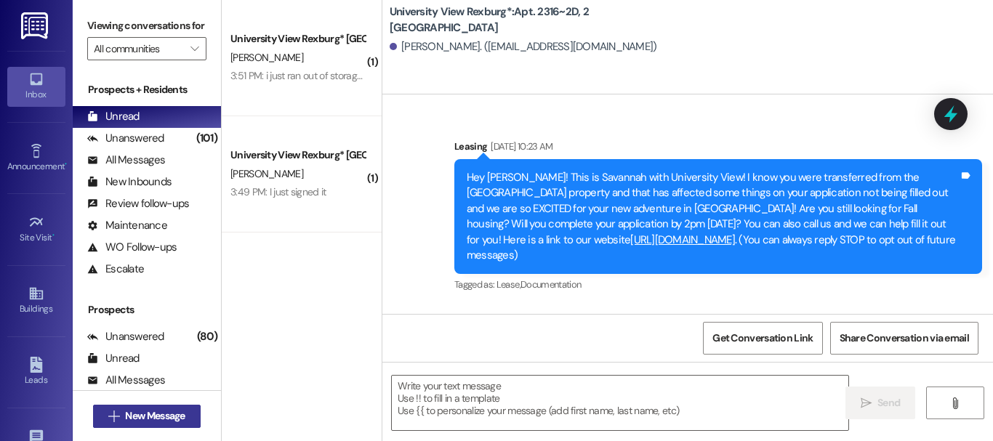
click at [142, 419] on span "New Message" at bounding box center [155, 416] width 60 height 15
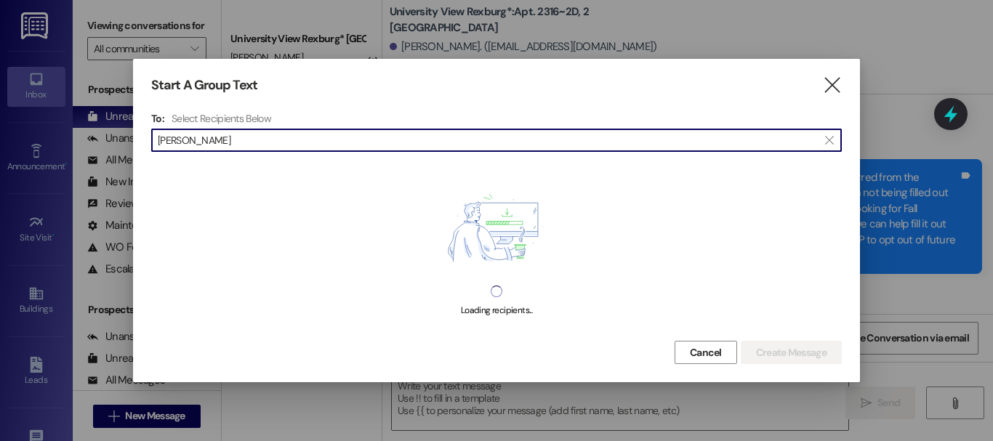
scroll to position [15317, 0]
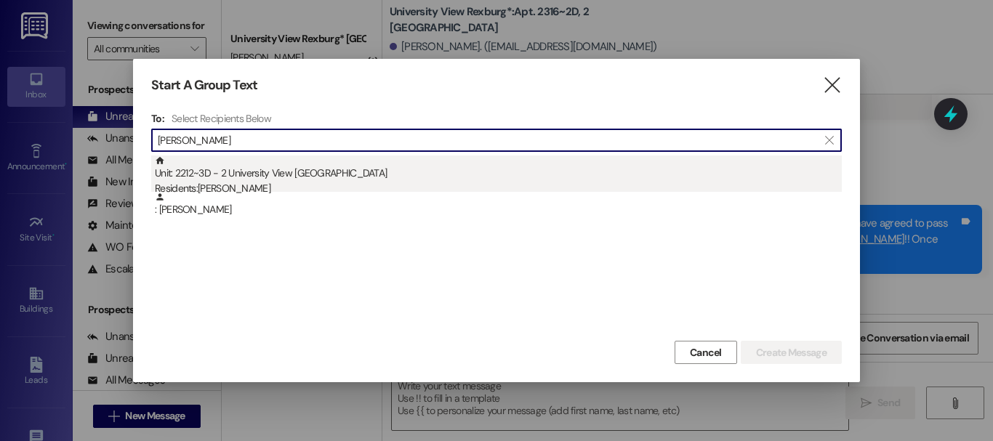
type input "[PERSON_NAME]"
click at [330, 188] on div "Residents: [PERSON_NAME]" at bounding box center [498, 188] width 687 height 15
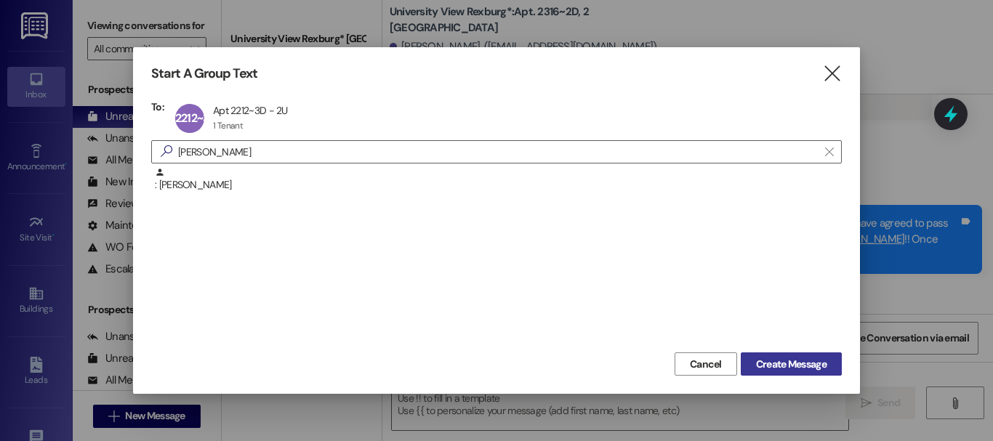
click at [789, 366] on span "Create Message" at bounding box center [791, 364] width 71 height 15
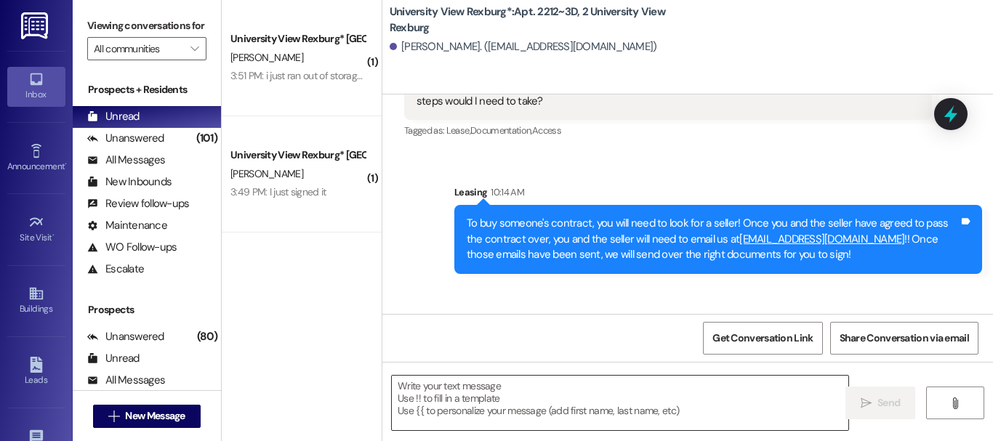
click at [529, 390] on textarea at bounding box center [620, 403] width 457 height 55
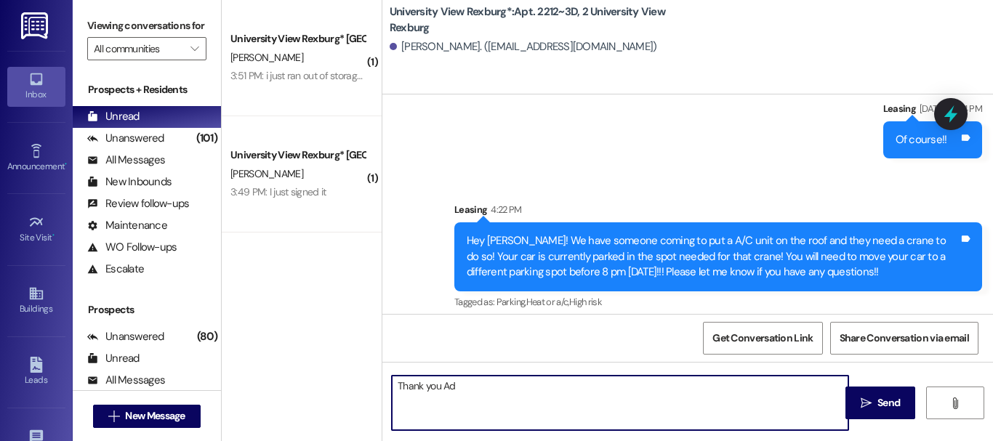
scroll to position [39559, 0]
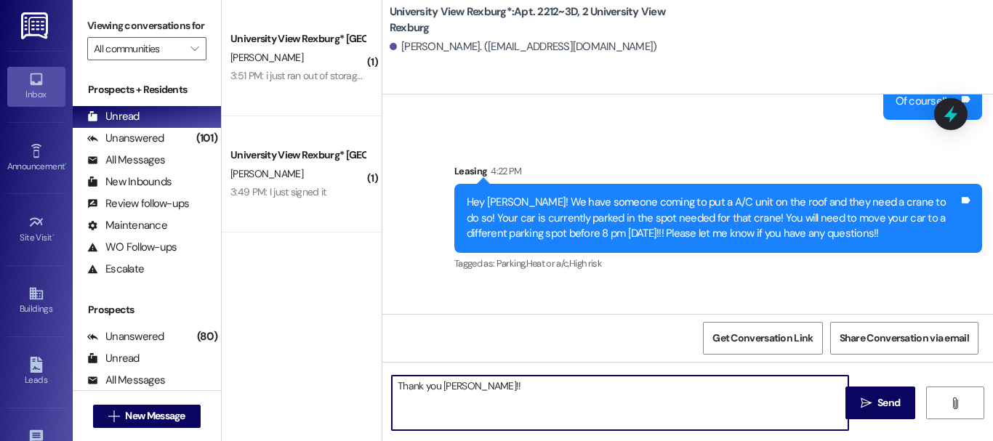
type textarea "Thank you [PERSON_NAME]!!"
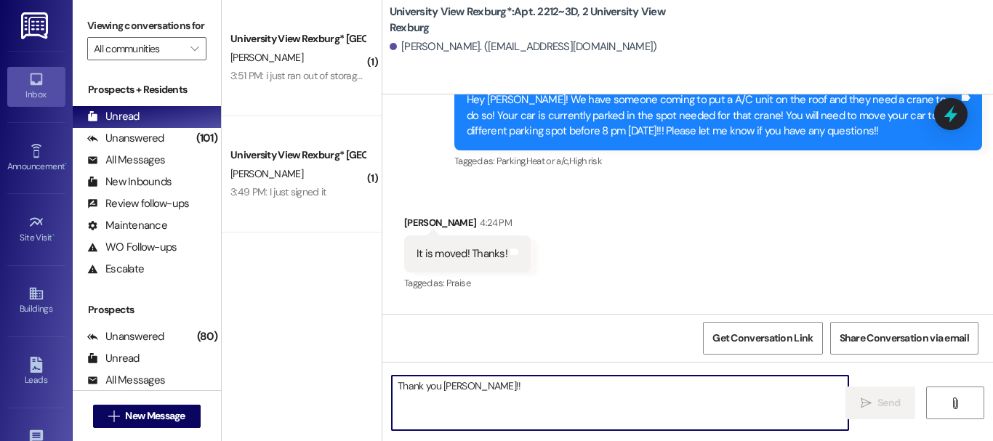
click at [597, 305] on div "Sent via SMS Leasing 4:25 PM Thank you [PERSON_NAME]!! Tags and notes" at bounding box center [687, 355] width 611 height 101
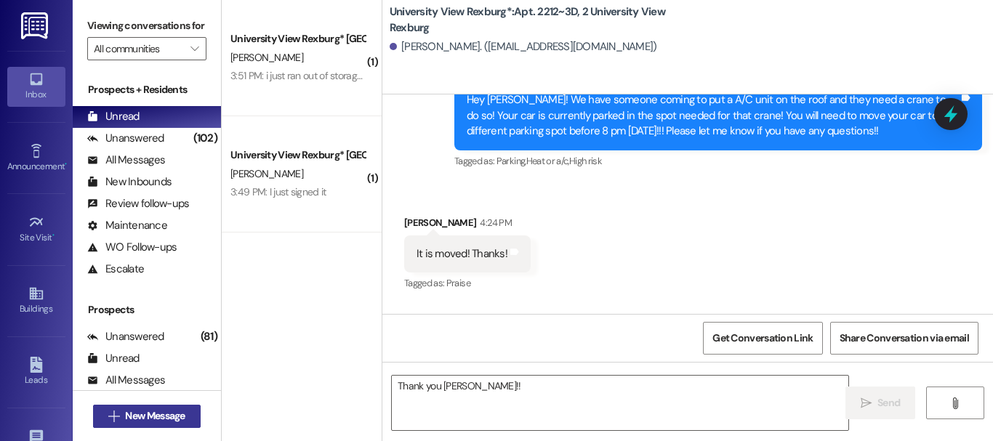
click at [149, 407] on button " New Message" at bounding box center [147, 416] width 108 height 23
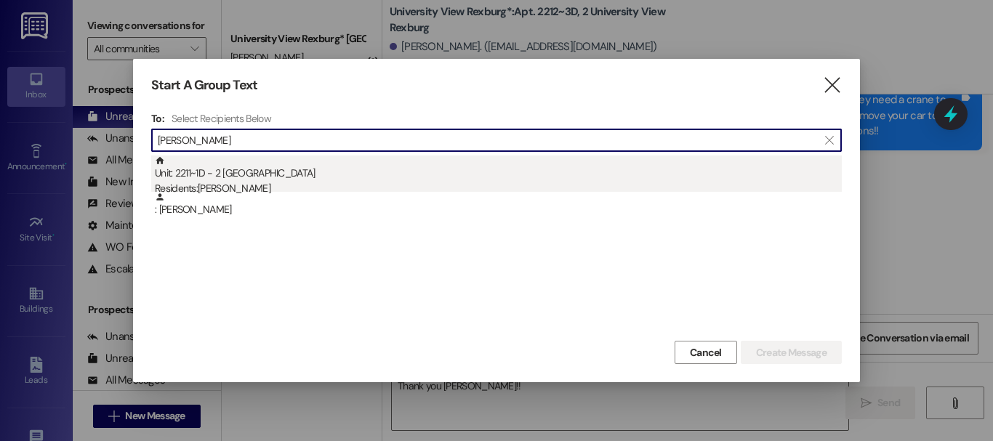
type input "[PERSON_NAME]"
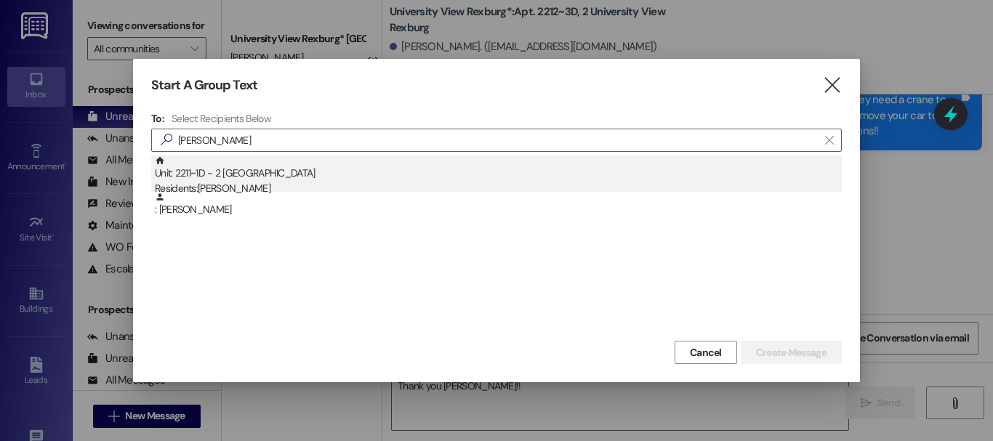
click at [325, 184] on div "Residents: [PERSON_NAME]" at bounding box center [498, 188] width 687 height 15
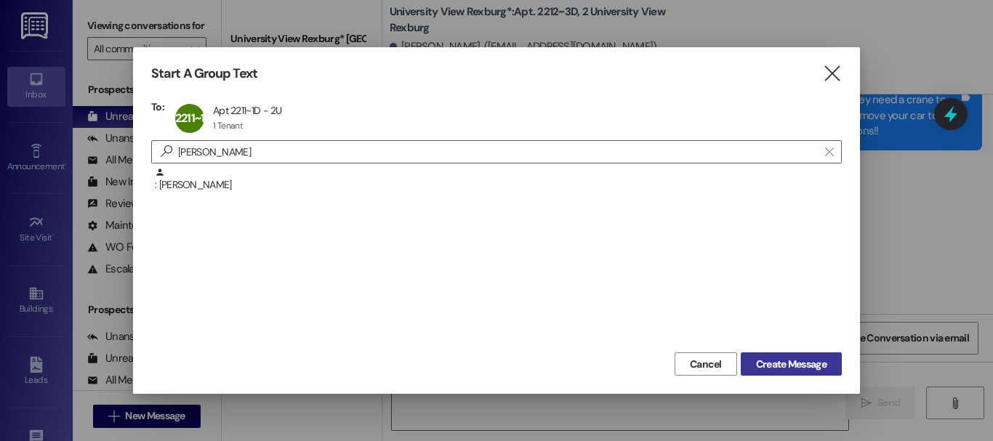
click at [809, 366] on span "Create Message" at bounding box center [791, 364] width 71 height 15
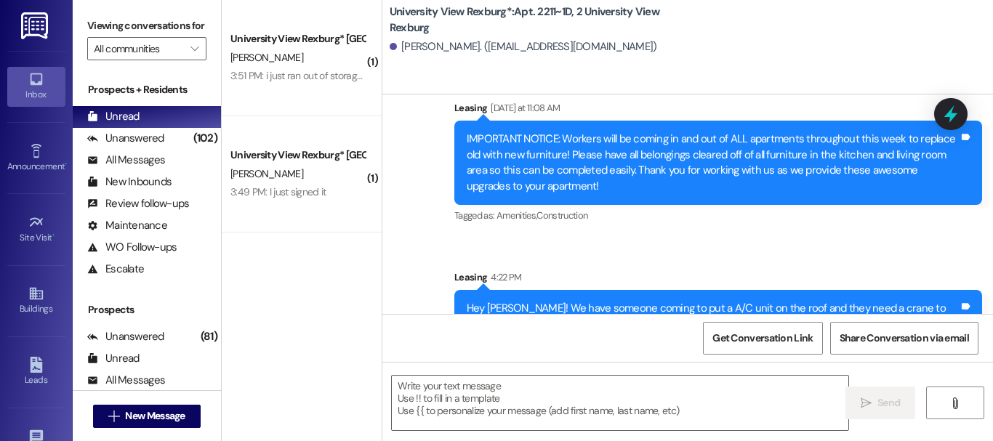
scroll to position [2, 0]
